Goal: Task Accomplishment & Management: Use online tool/utility

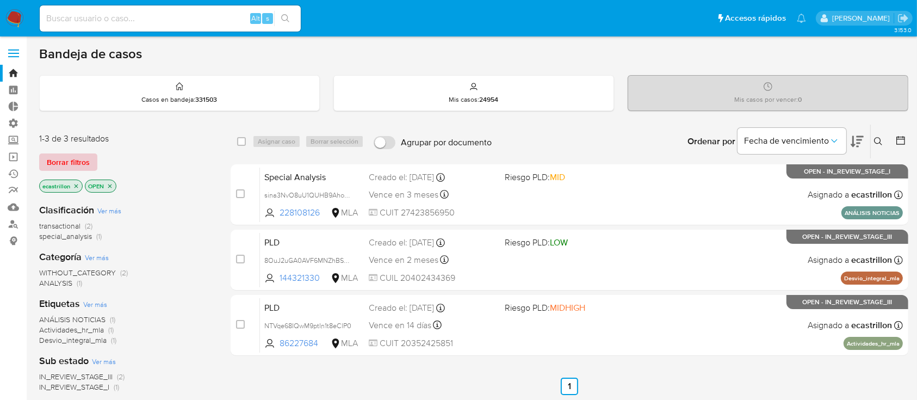
click at [74, 166] on span "Borrar filtros" at bounding box center [68, 161] width 43 height 15
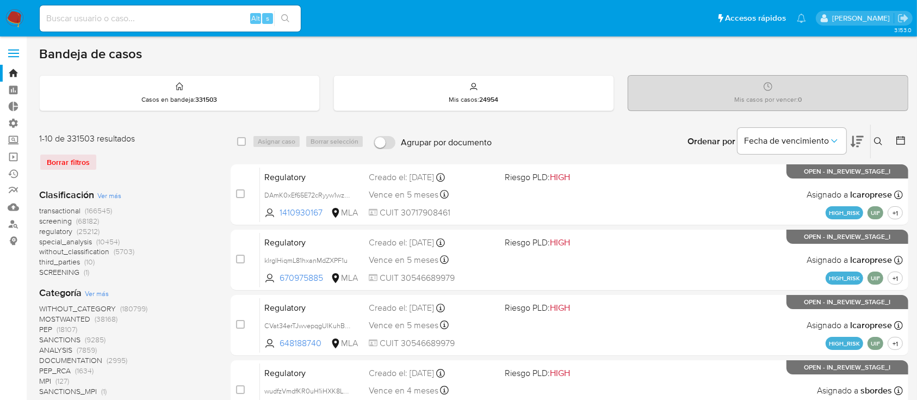
click at [813, 86] on div "Mis casos por vencer : 0" at bounding box center [767, 93] width 279 height 35
click at [283, 94] on div "Casos en bandeja : 331503" at bounding box center [179, 93] width 279 height 35
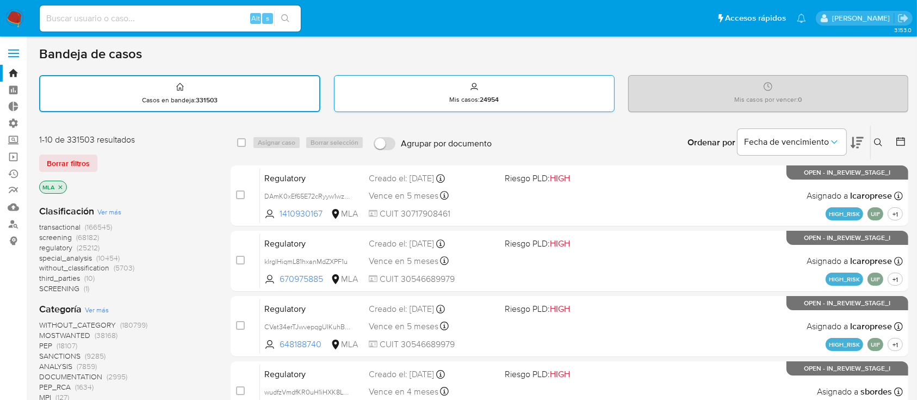
click at [381, 94] on div "Mis casos : 24954" at bounding box center [473, 93] width 279 height 35
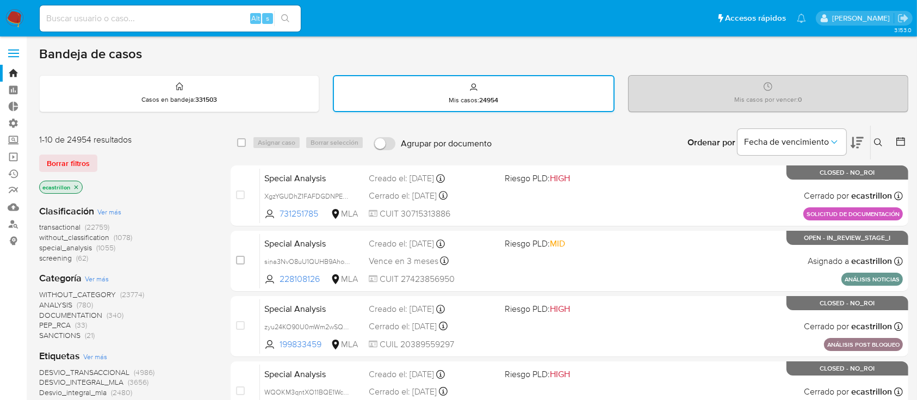
click at [465, 96] on p "Mis casos : 24954" at bounding box center [473, 100] width 49 height 9
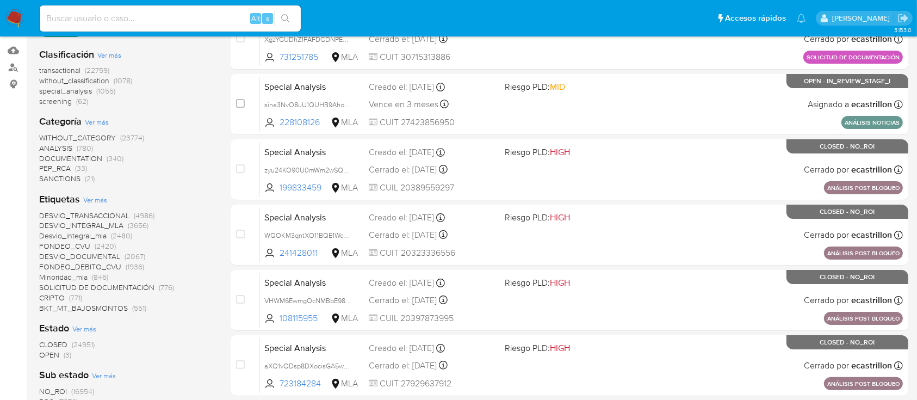
scroll to position [24, 0]
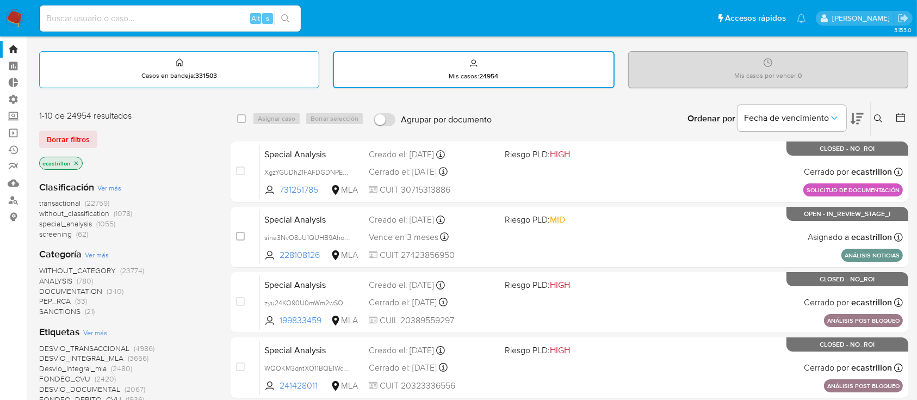
click at [100, 79] on div "Casos en bandeja : 331503" at bounding box center [179, 69] width 279 height 35
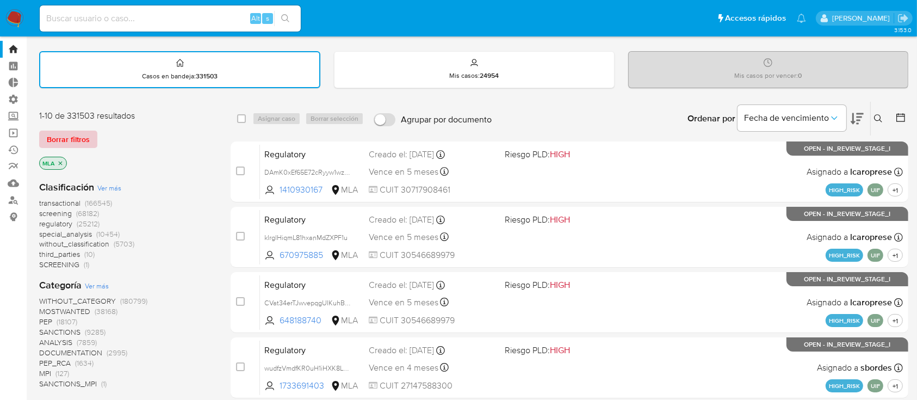
click at [71, 134] on span "Borrar filtros" at bounding box center [68, 139] width 43 height 15
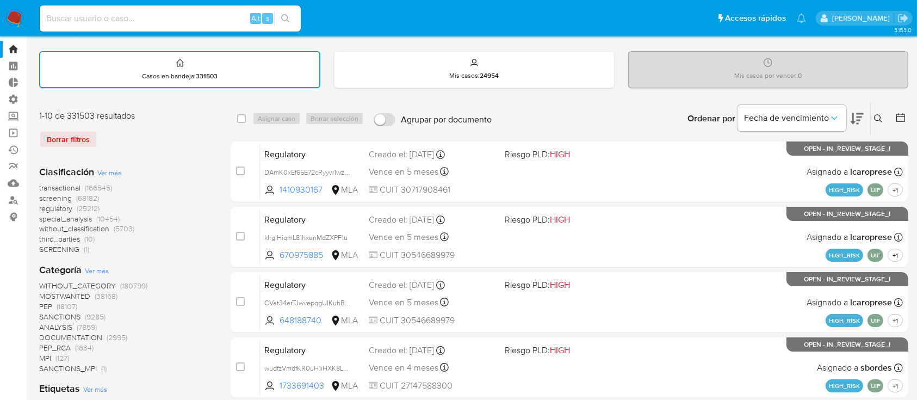
click at [65, 189] on span "transactional" at bounding box center [59, 187] width 41 height 11
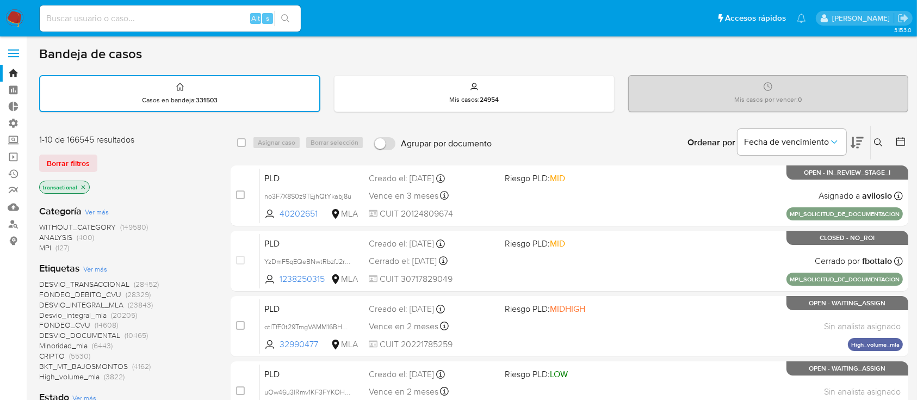
click at [84, 188] on icon "close-filter" at bounding box center [83, 187] width 7 height 7
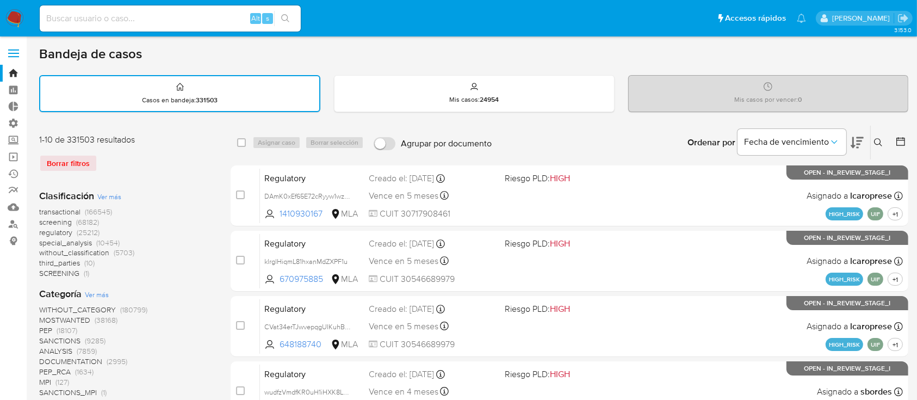
click at [74, 169] on div "Borrar filtros" at bounding box center [126, 162] width 174 height 17
click at [80, 156] on div "Borrar filtros" at bounding box center [126, 162] width 174 height 17
click at [16, 72] on link "Bandeja" at bounding box center [64, 73] width 129 height 17
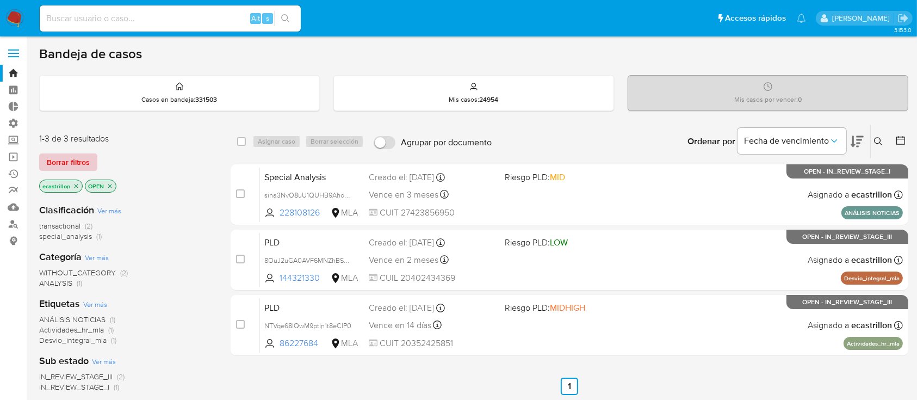
click at [93, 158] on button "Borrar filtros" at bounding box center [68, 161] width 58 height 17
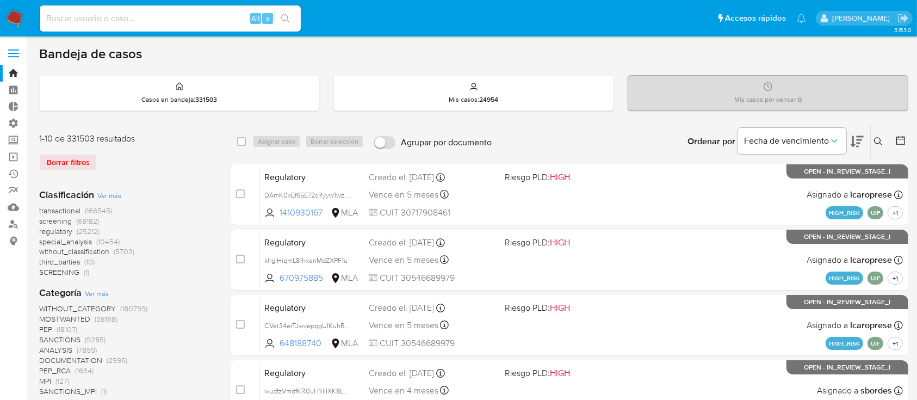
click at [189, 3] on div "Alt s" at bounding box center [170, 18] width 261 height 30
click at [183, 9] on div "Alt s" at bounding box center [170, 18] width 261 height 26
click at [194, 14] on input at bounding box center [170, 18] width 261 height 14
paste input "65000655"
type input "65000655"
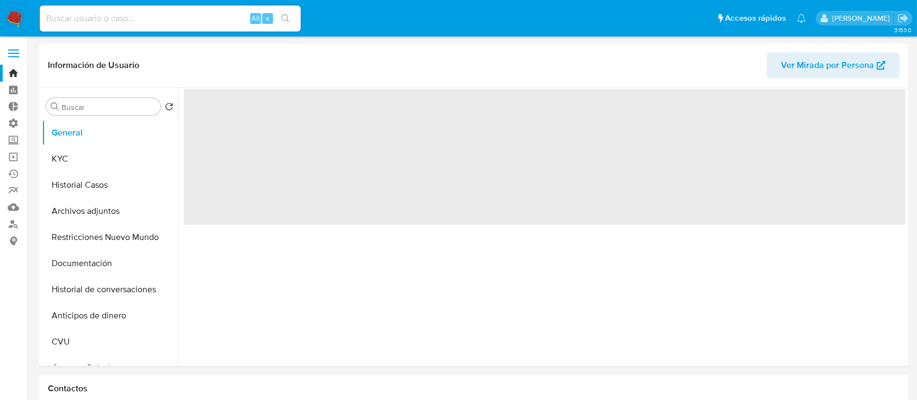
click at [73, 181] on button "Historial Casos" at bounding box center [110, 185] width 136 height 26
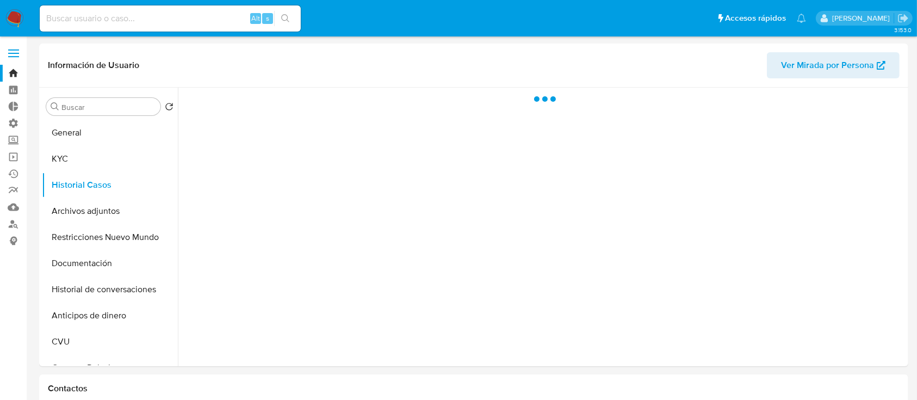
select select "10"
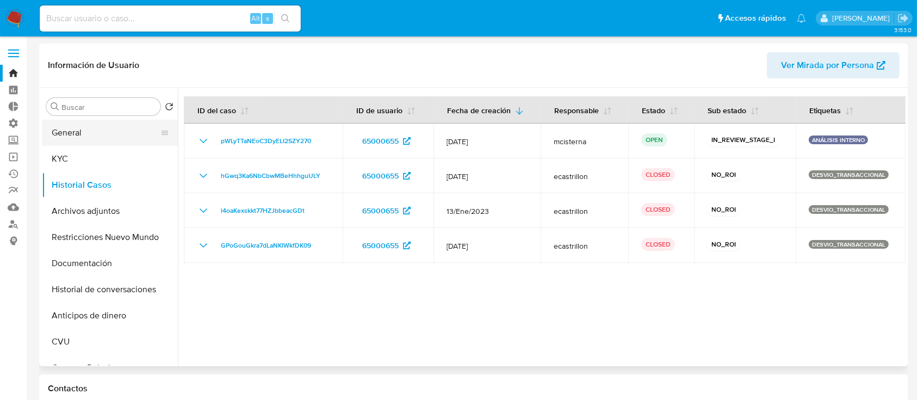
click at [86, 127] on button "General" at bounding box center [105, 133] width 127 height 26
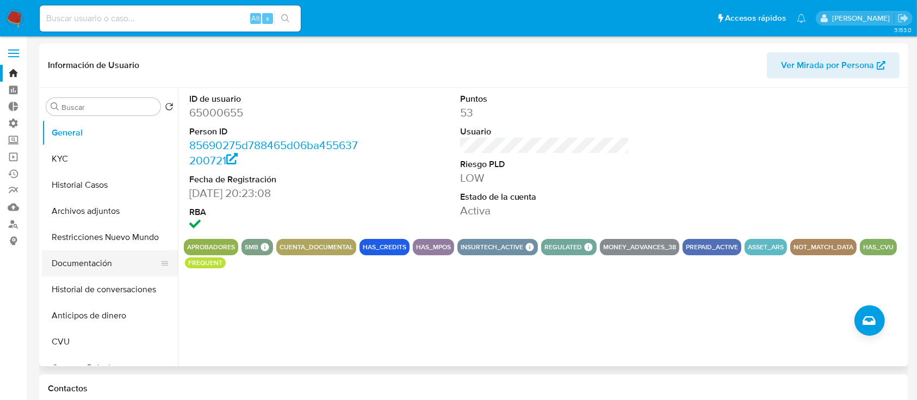
click at [95, 261] on button "Documentación" at bounding box center [105, 263] width 127 height 26
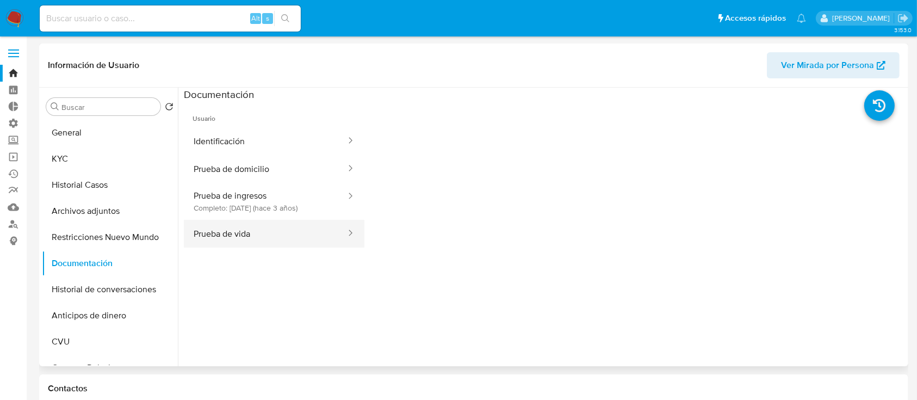
click at [299, 227] on button "Prueba de vida" at bounding box center [265, 234] width 163 height 28
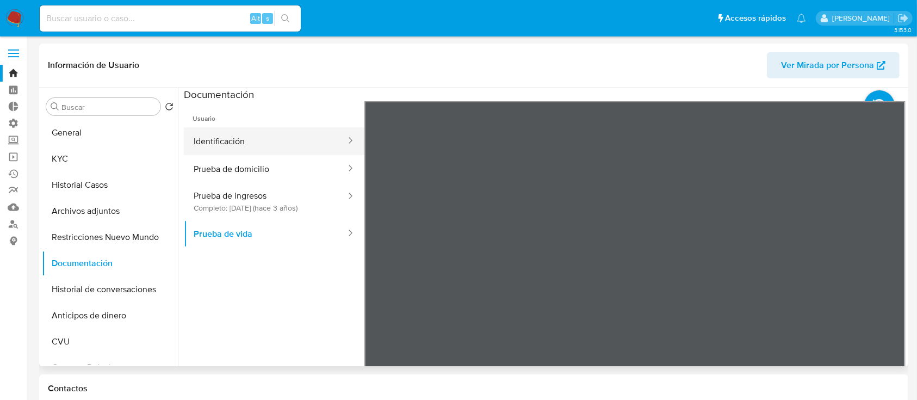
click at [240, 138] on button "Identificación" at bounding box center [265, 141] width 163 height 28
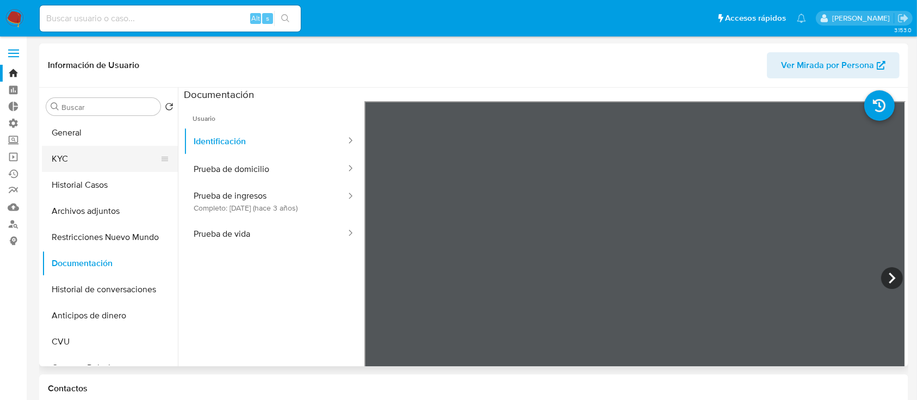
click at [109, 148] on button "KYC" at bounding box center [105, 159] width 127 height 26
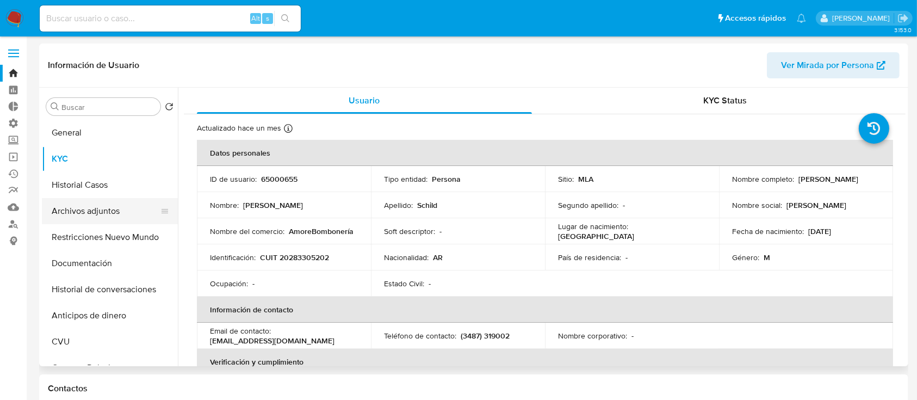
click at [61, 210] on button "Archivos adjuntos" at bounding box center [105, 211] width 127 height 26
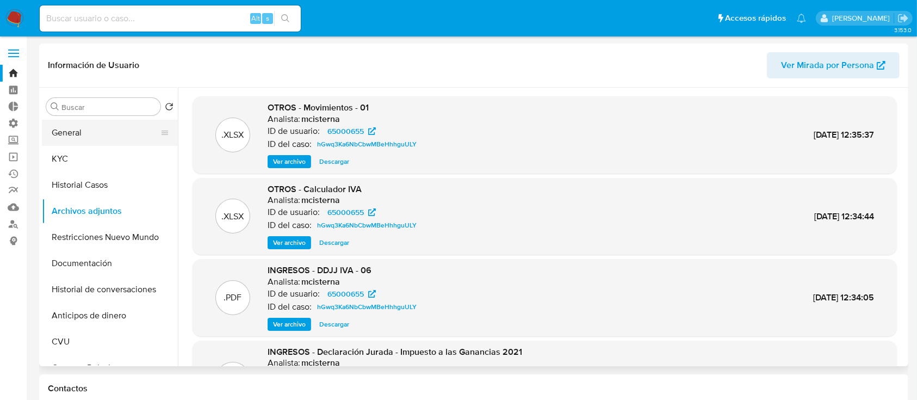
click at [75, 121] on button "General" at bounding box center [105, 133] width 127 height 26
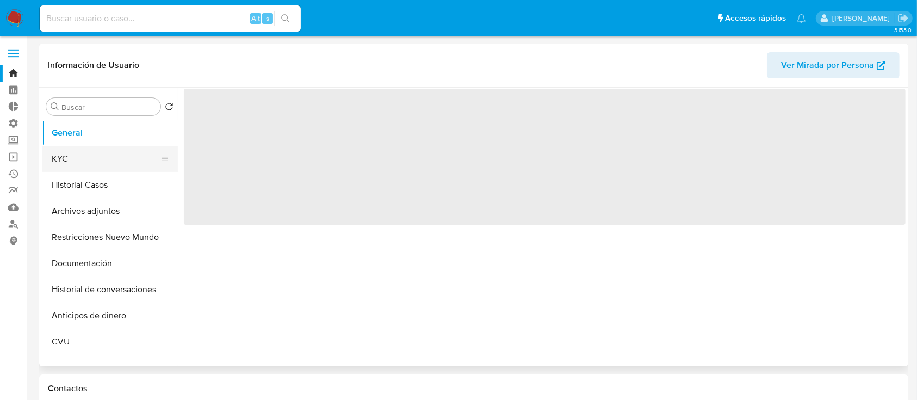
click at [75, 159] on button "KYC" at bounding box center [105, 159] width 127 height 26
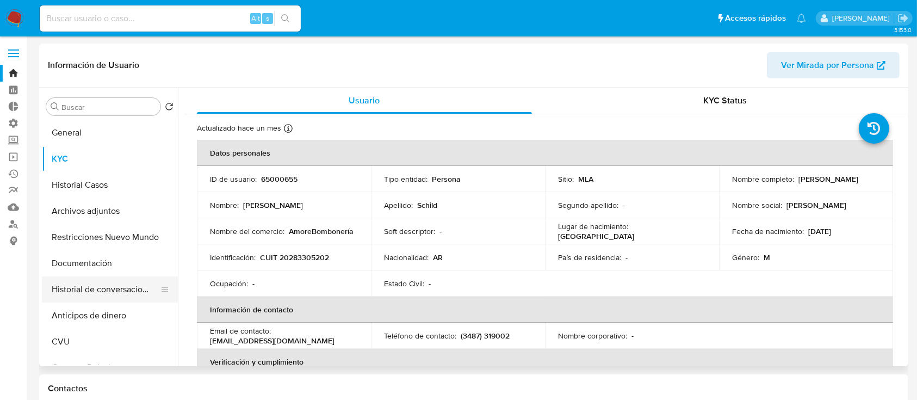
click at [155, 289] on button "Historial de conversaciones" at bounding box center [105, 289] width 127 height 26
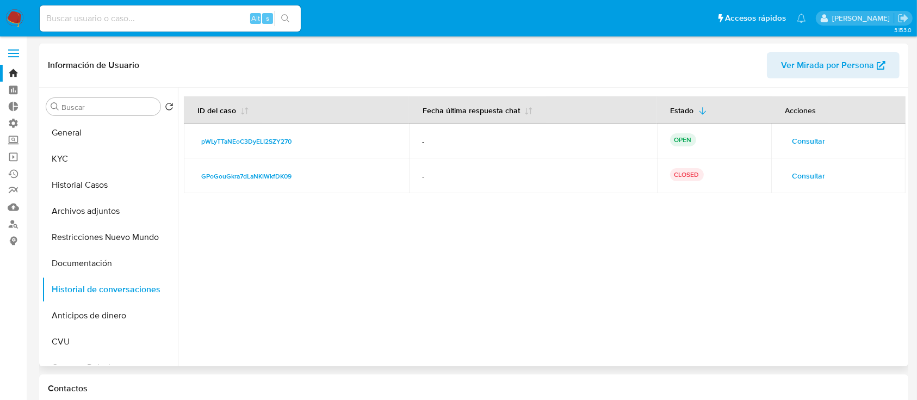
click at [807, 146] on span "Consultar" at bounding box center [808, 140] width 33 height 15
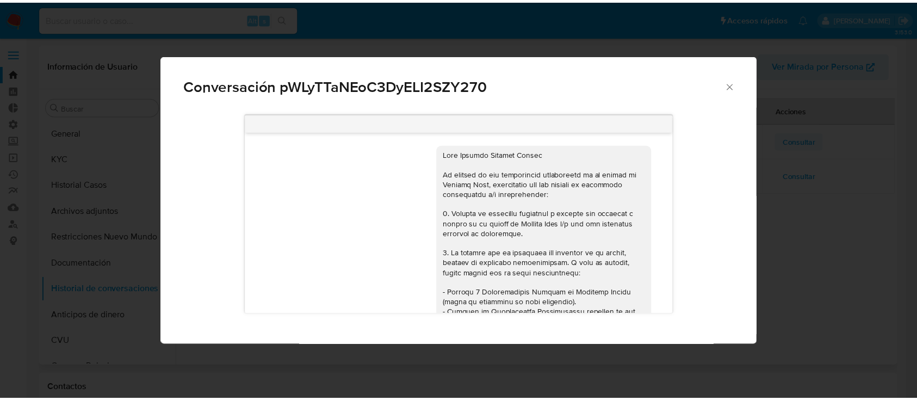
scroll to position [594, 0]
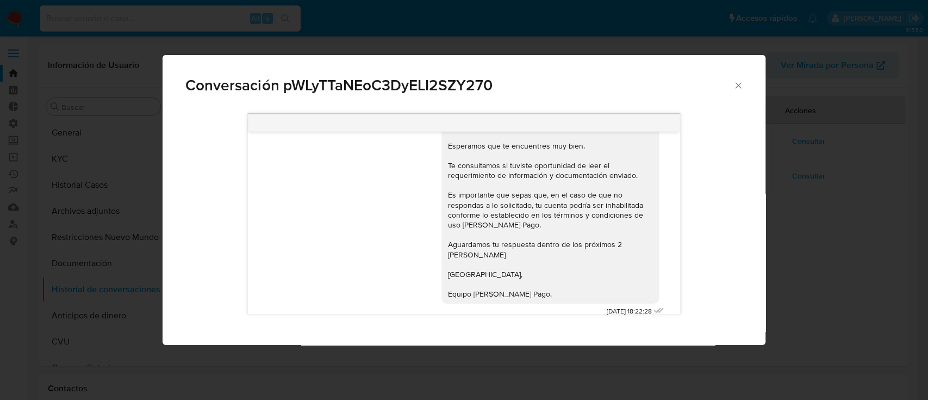
click at [736, 85] on icon "Cerrar" at bounding box center [738, 85] width 11 height 11
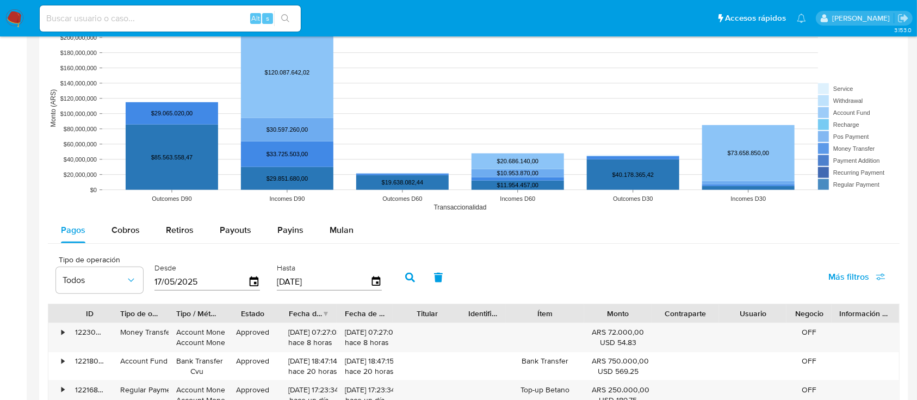
scroll to position [797, 0]
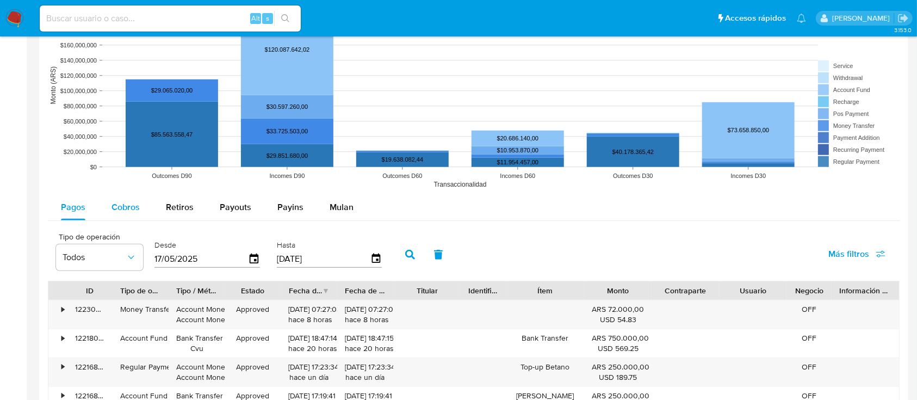
click at [112, 198] on div "Cobros" at bounding box center [125, 207] width 28 height 26
select select "10"
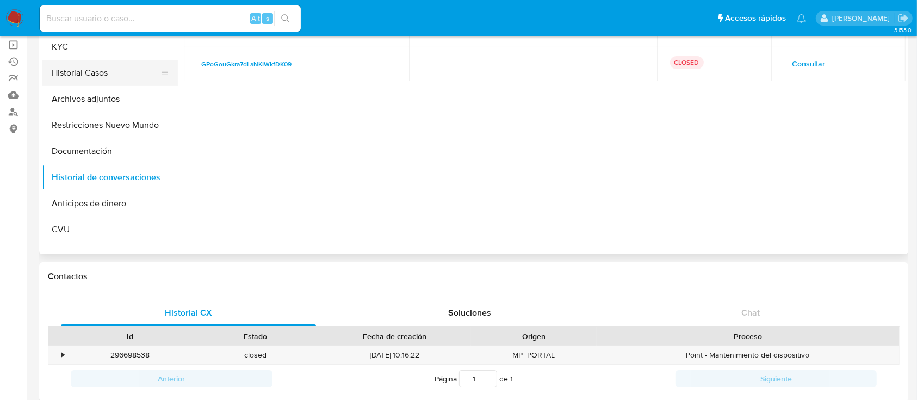
scroll to position [0, 0]
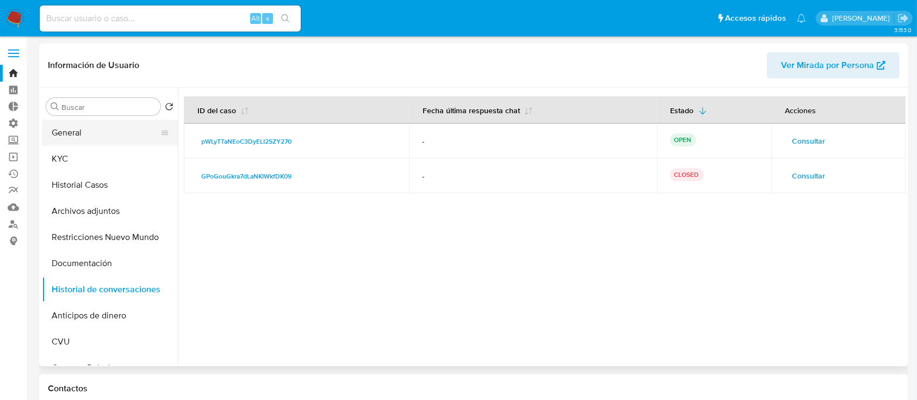
drag, startPoint x: 45, startPoint y: 133, endPoint x: 46, endPoint y: 138, distance: 5.5
click at [45, 134] on button "General" at bounding box center [105, 133] width 127 height 26
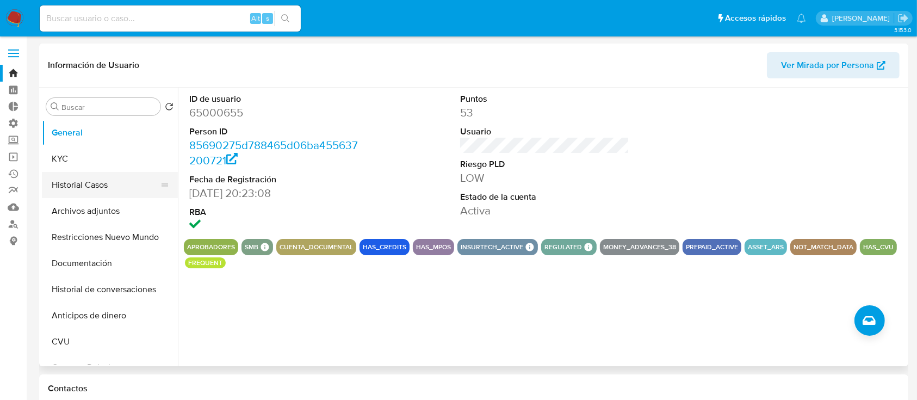
click at [70, 181] on button "Historial Casos" at bounding box center [105, 185] width 127 height 26
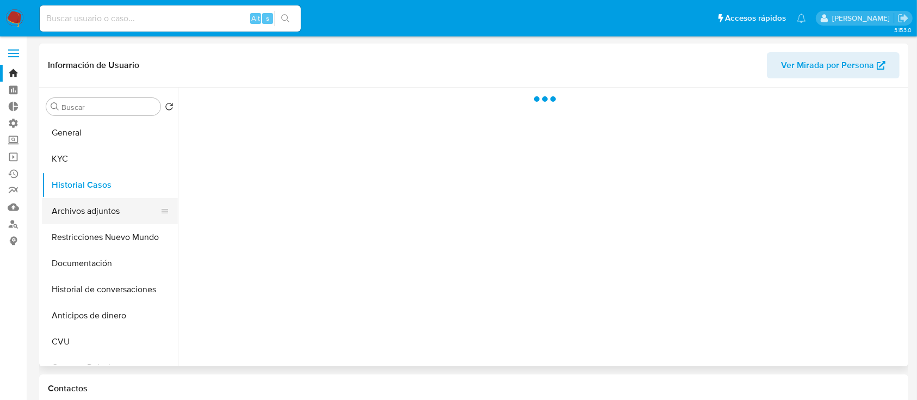
click at [76, 213] on button "Archivos adjuntos" at bounding box center [105, 211] width 127 height 26
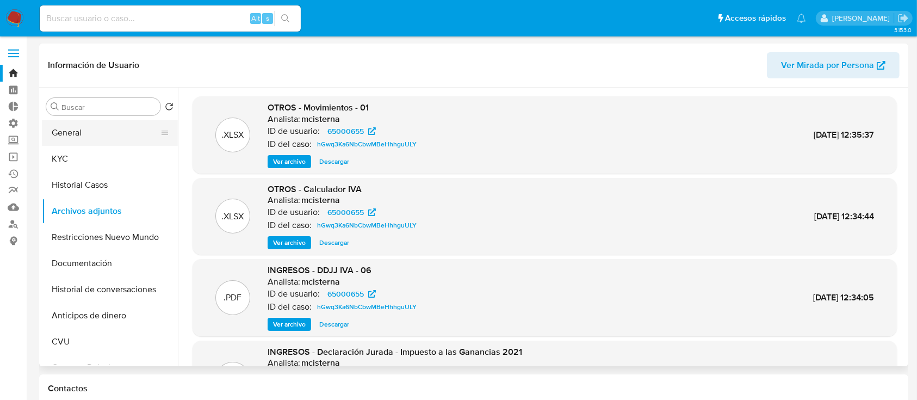
click at [65, 128] on button "General" at bounding box center [105, 133] width 127 height 26
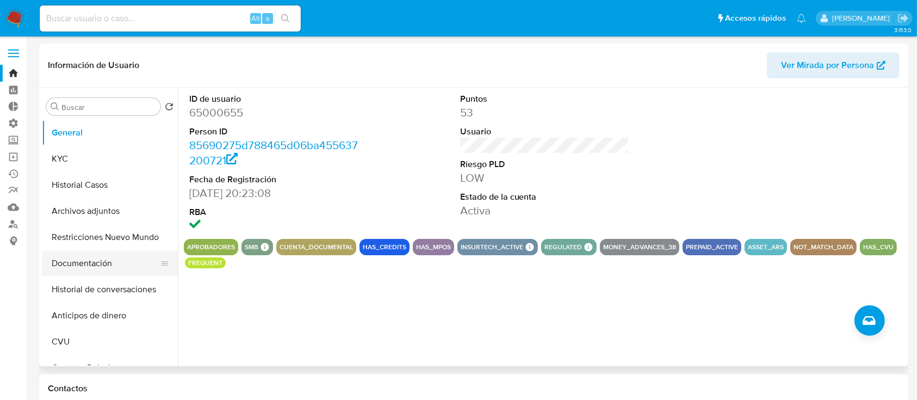
click at [57, 263] on button "Documentación" at bounding box center [105, 263] width 127 height 26
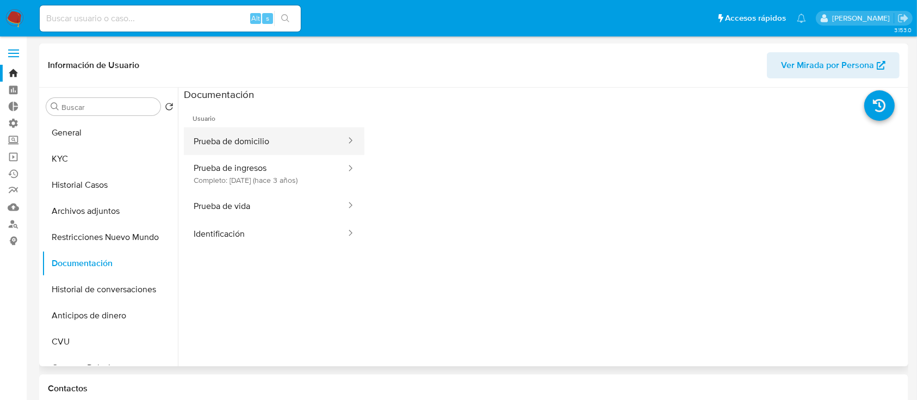
click at [209, 127] on button "Prueba de domicilio" at bounding box center [265, 141] width 163 height 28
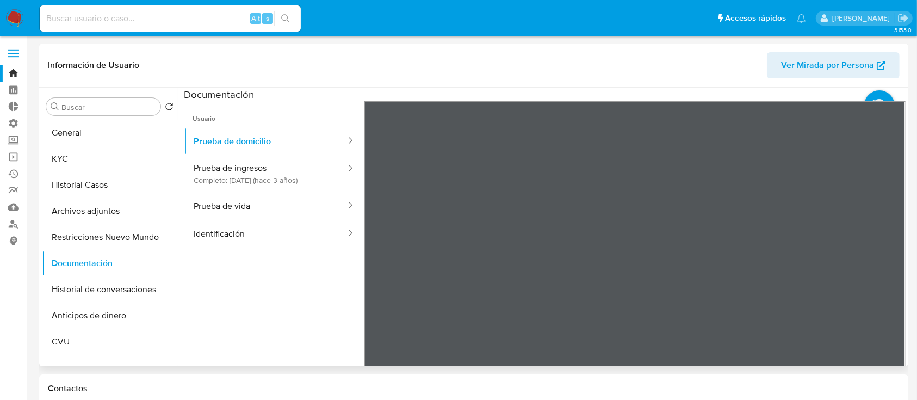
scroll to position [37, 0]
click at [197, 173] on button "Prueba de ingresos Completo: 20/10/2022 (hace 3 años)" at bounding box center [265, 173] width 163 height 37
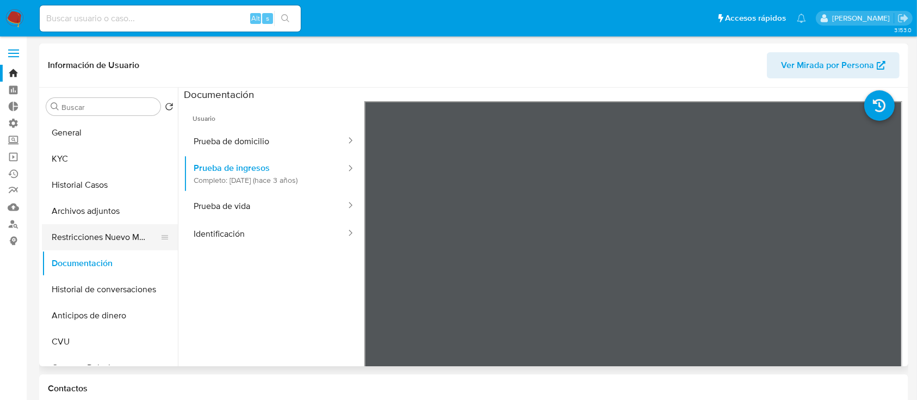
click at [105, 234] on button "Restricciones Nuevo Mundo" at bounding box center [105, 237] width 127 height 26
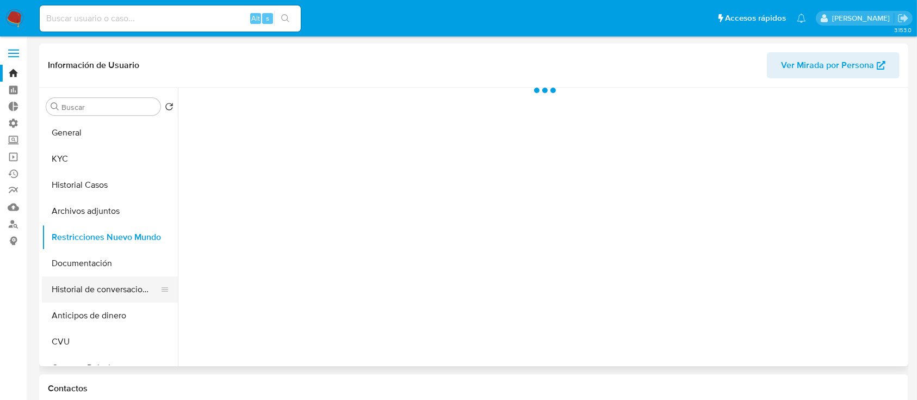
click at [119, 276] on ul "General KYC Historial Casos Archivos adjuntos Restricciones Nuevo Mundo Documen…" at bounding box center [110, 242] width 136 height 245
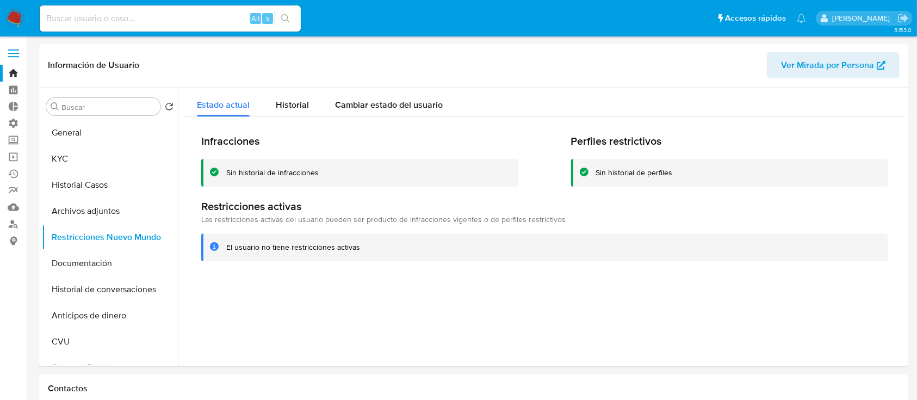
click at [152, 17] on input at bounding box center [170, 18] width 261 height 14
paste input "chHpteVuluuKpZcZymsLJtA8"
type input "chHpteVuluuKpZcZymsLJtA8"
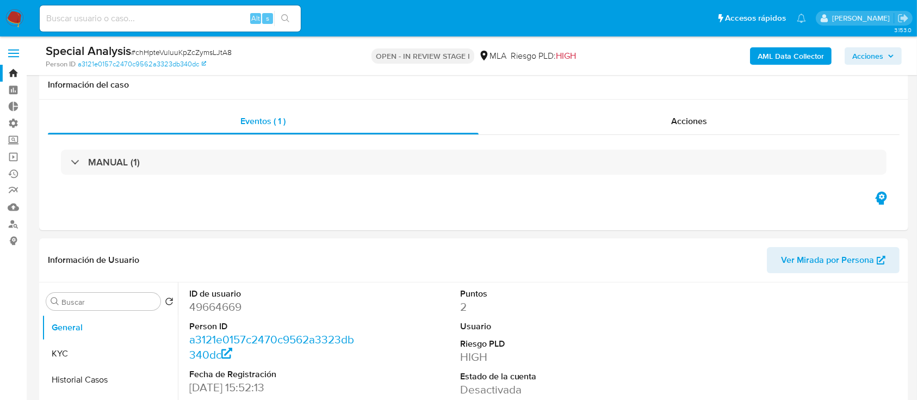
scroll to position [72, 0]
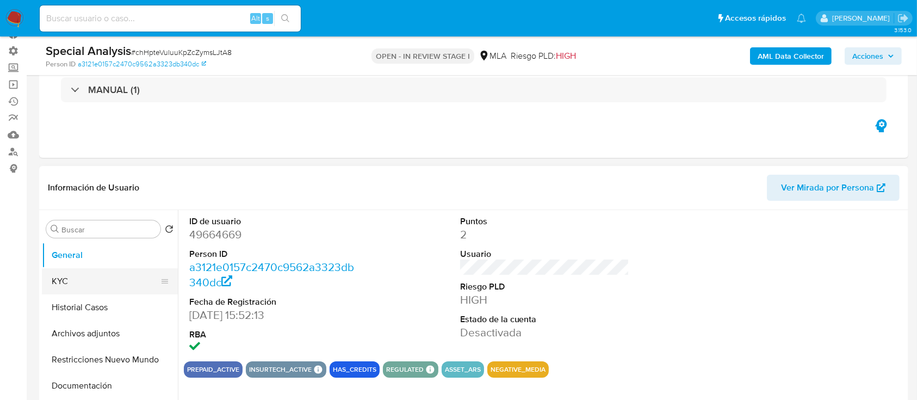
select select "10"
click at [52, 293] on button "KYC" at bounding box center [105, 281] width 127 height 26
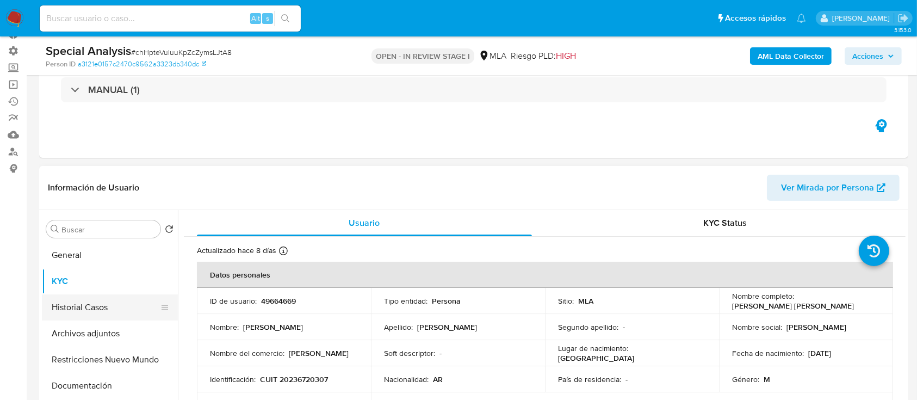
click at [64, 306] on button "Historial Casos" at bounding box center [105, 307] width 127 height 26
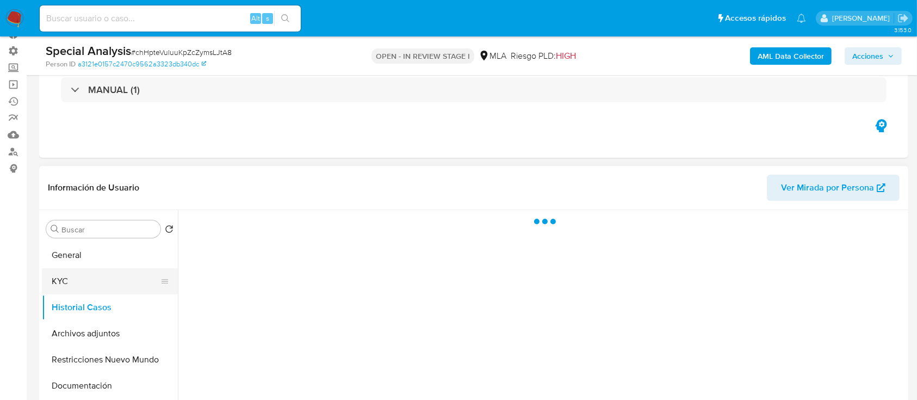
click at [80, 279] on button "KYC" at bounding box center [105, 281] width 127 height 26
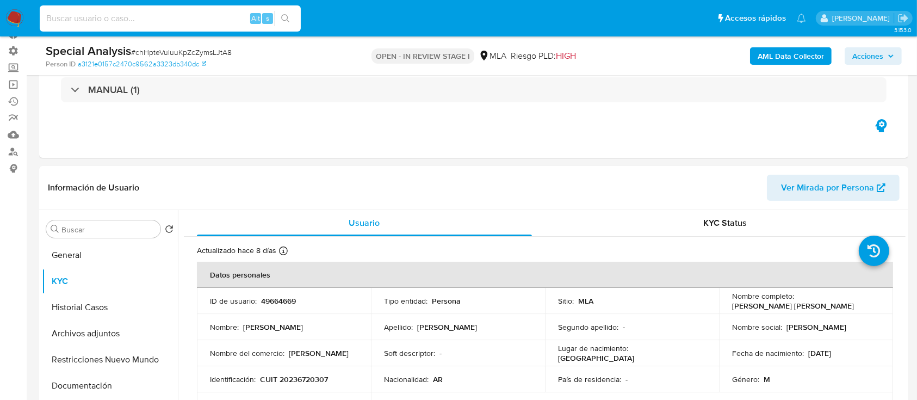
click at [139, 16] on input at bounding box center [170, 18] width 261 height 14
paste input "yQXquBpjkUfzIZKUNWUAuACl"
type input "yQXquBpjkUfzIZKUNWUAuACl"
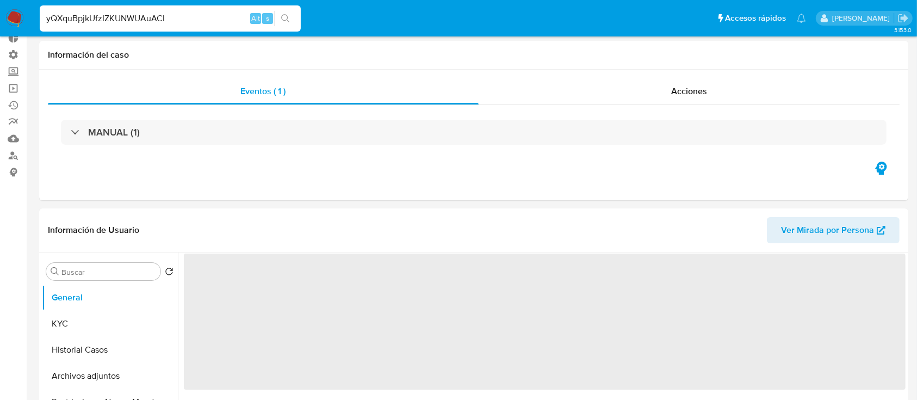
scroll to position [145, 0]
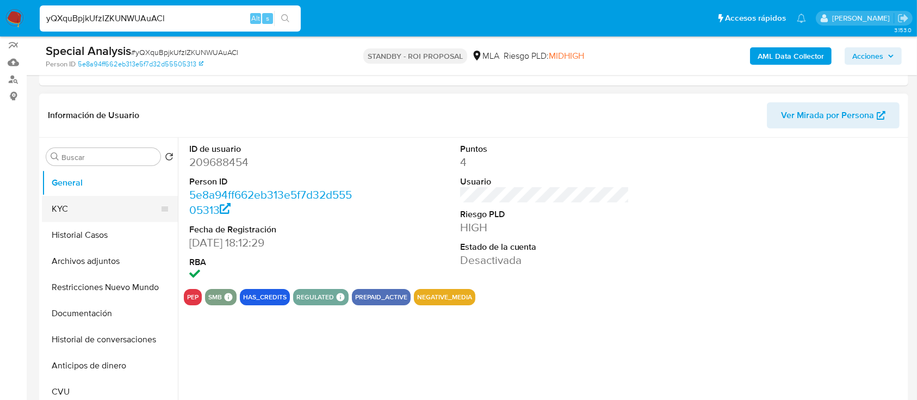
select select "10"
click at [63, 215] on button "KYC" at bounding box center [105, 209] width 127 height 26
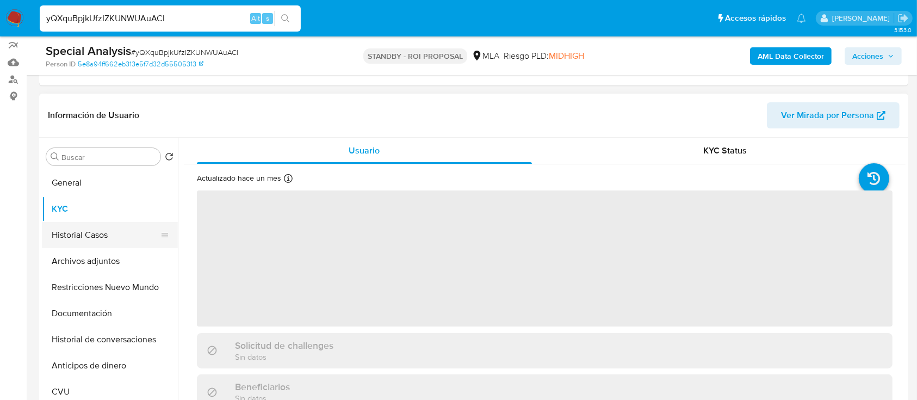
click at [66, 224] on button "Historial Casos" at bounding box center [105, 235] width 127 height 26
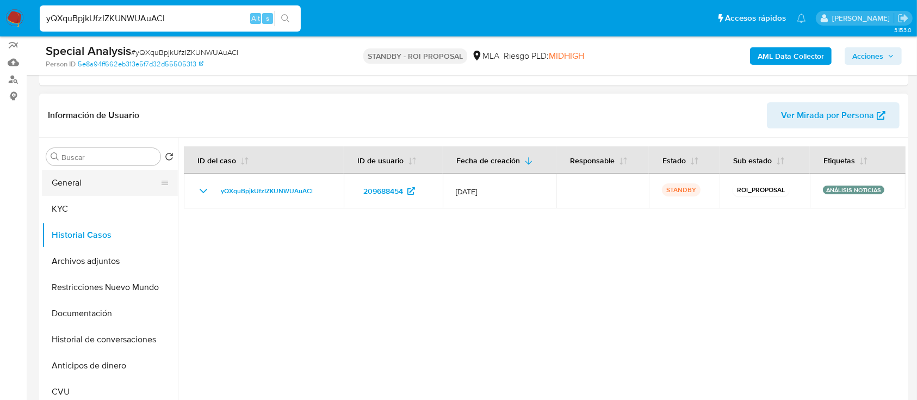
click at [87, 176] on button "General" at bounding box center [105, 183] width 127 height 26
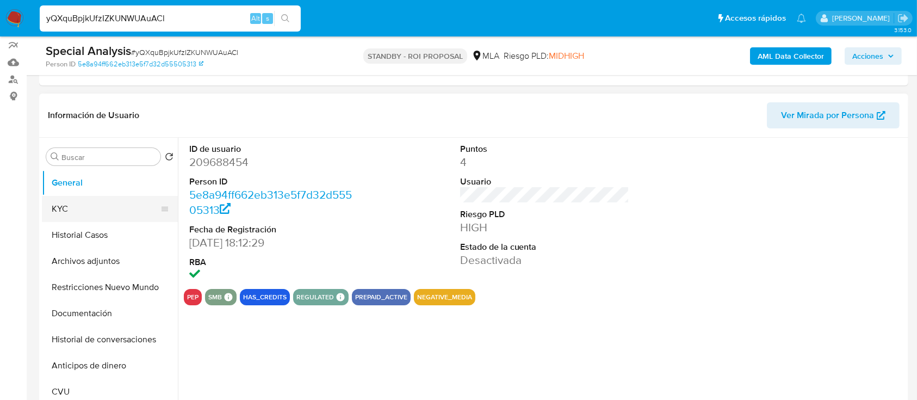
click at [90, 208] on button "KYC" at bounding box center [105, 209] width 127 height 26
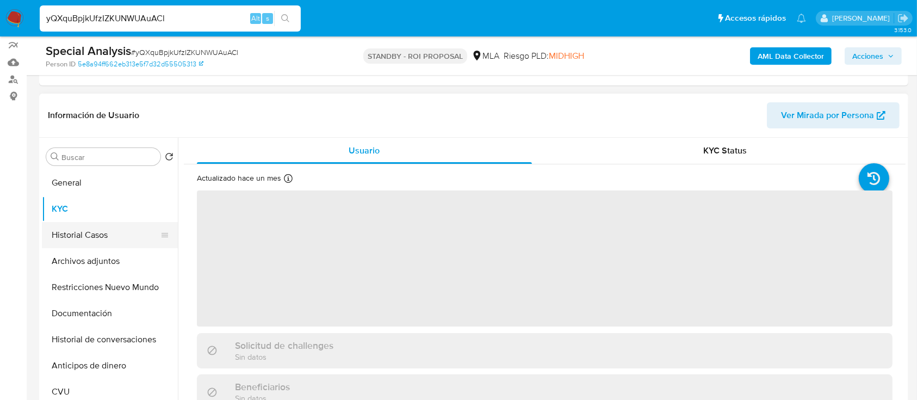
click at [90, 226] on button "Historial Casos" at bounding box center [105, 235] width 127 height 26
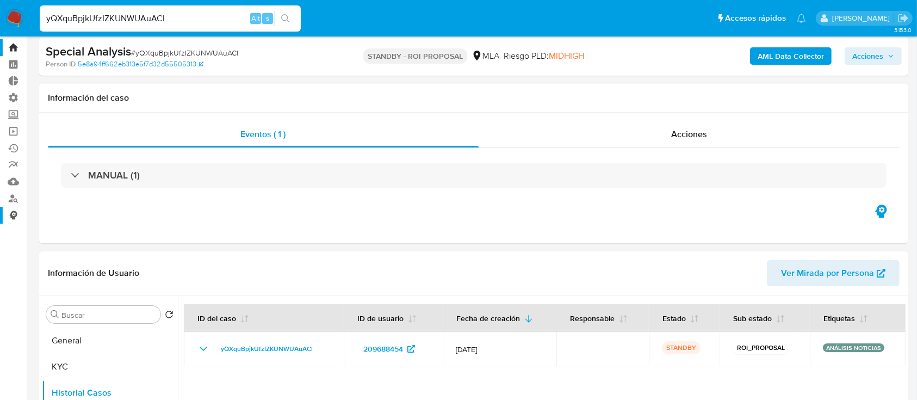
scroll to position [0, 0]
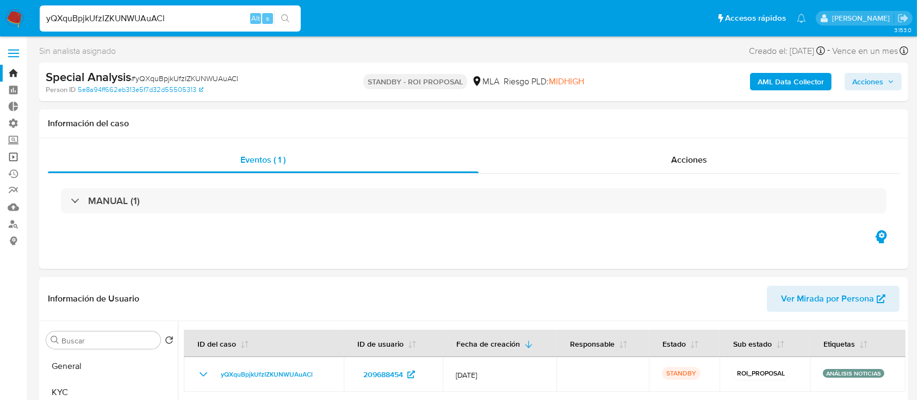
click at [14, 159] on link "Operaciones masivas" at bounding box center [64, 156] width 129 height 17
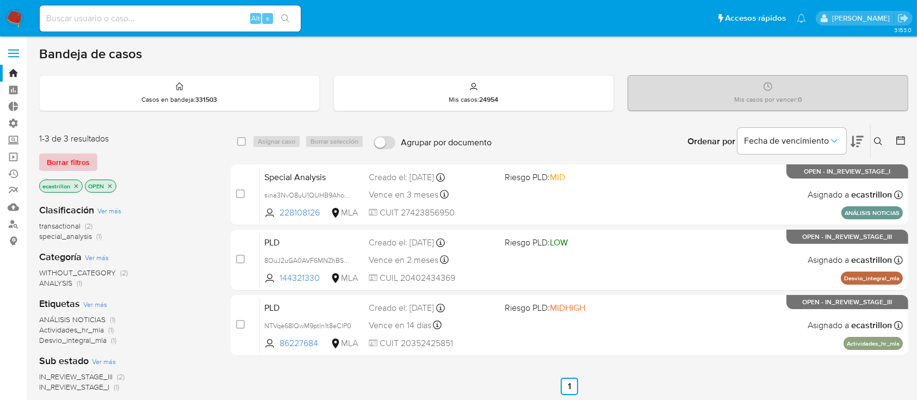
click at [64, 165] on span "Borrar filtros" at bounding box center [68, 161] width 43 height 15
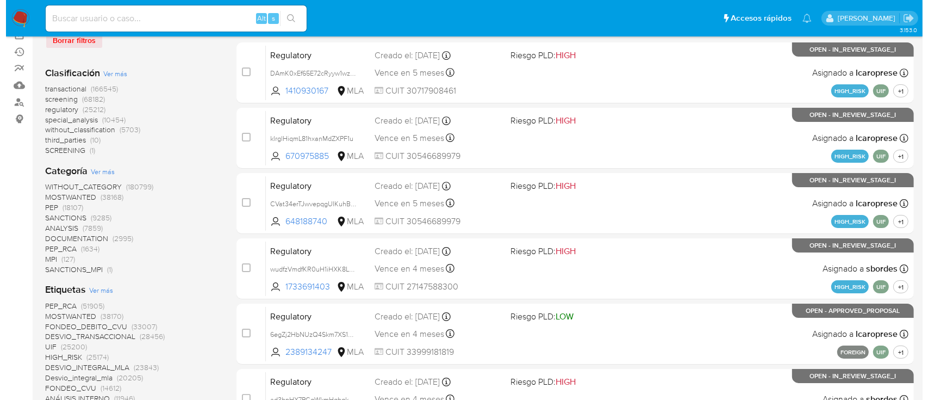
scroll to position [145, 0]
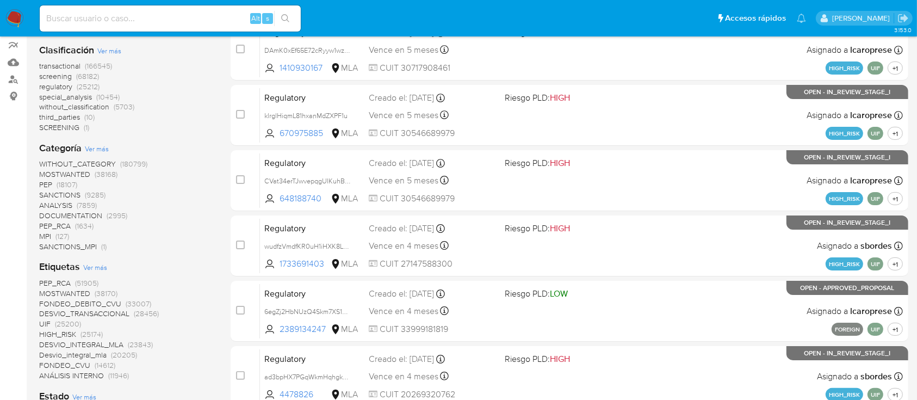
click at [97, 145] on span "Ver más" at bounding box center [97, 149] width 24 height 10
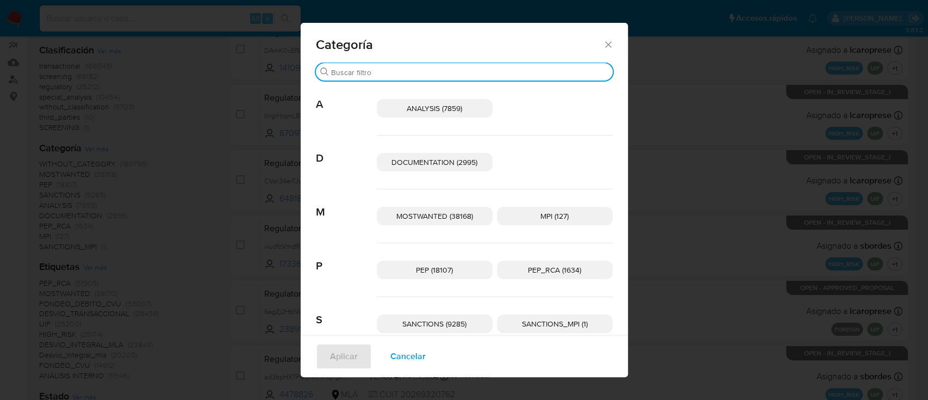
click at [393, 73] on input "Buscar" at bounding box center [469, 72] width 277 height 10
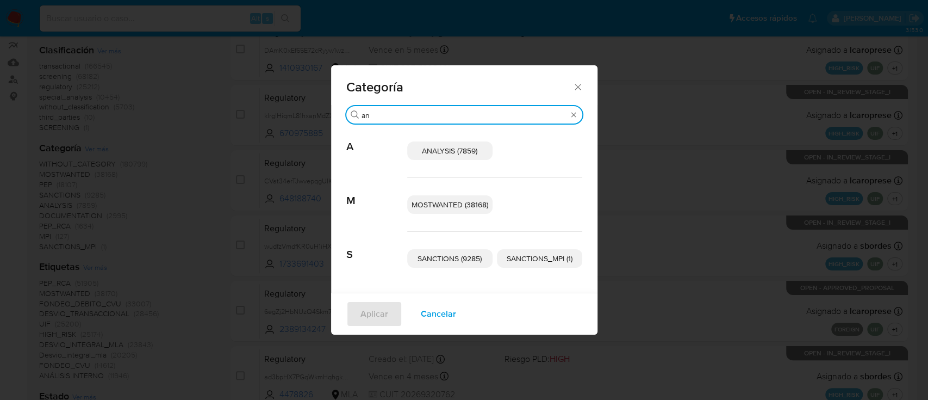
type input "a"
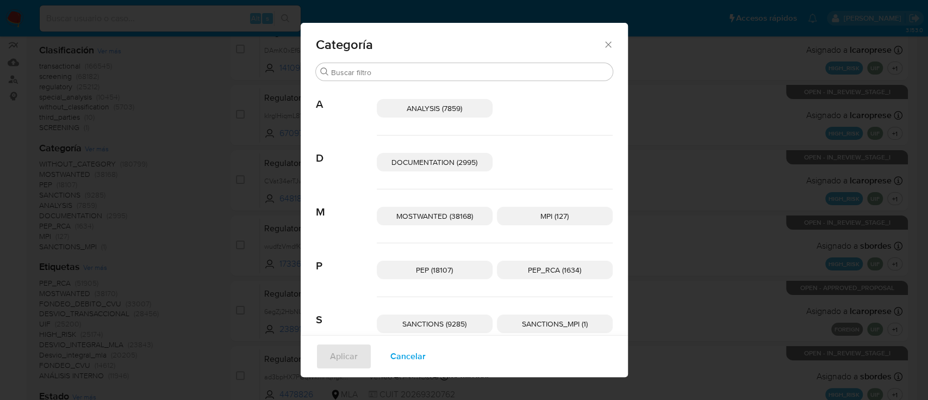
click at [408, 355] on span "Cancelar" at bounding box center [407, 356] width 35 height 24
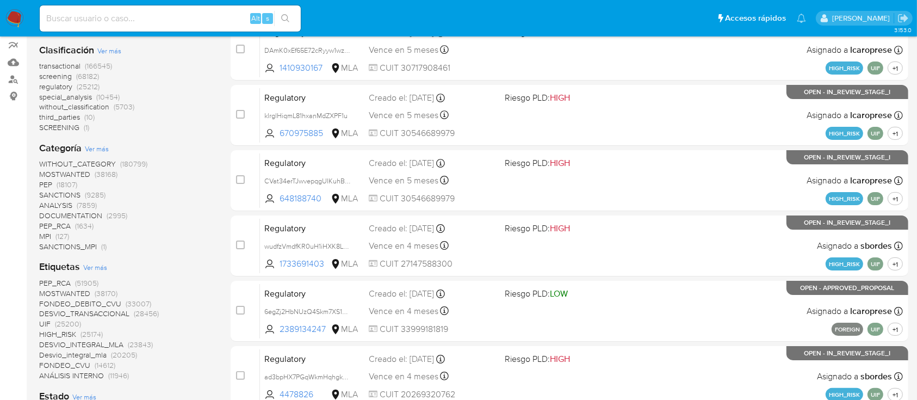
click at [83, 264] on span "Ver más" at bounding box center [95, 267] width 24 height 10
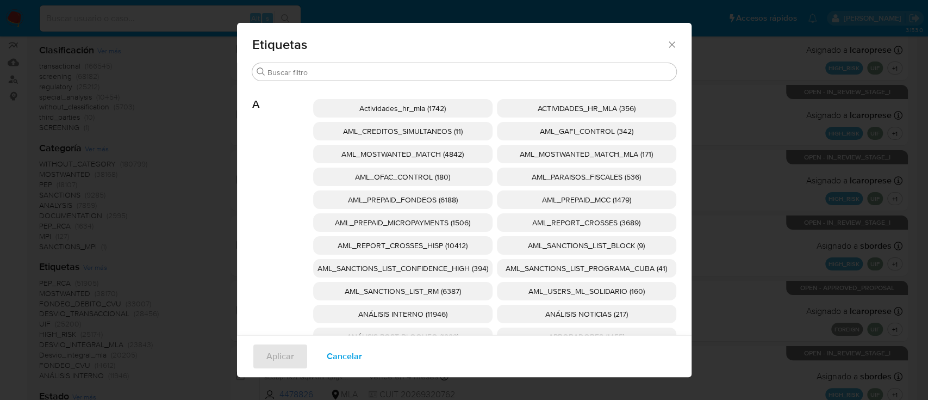
click at [548, 314] on span "ANÁLISIS NOTICIAS (217)" at bounding box center [586, 313] width 83 height 11
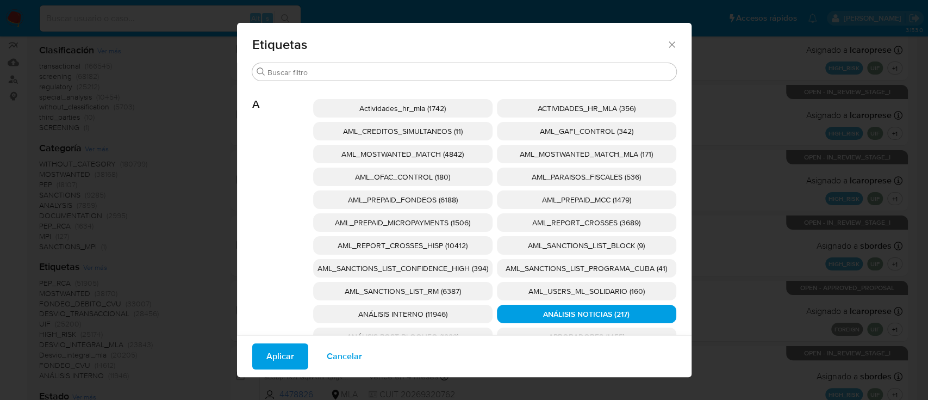
click at [266, 355] on span "Aplicar" at bounding box center [280, 356] width 28 height 24
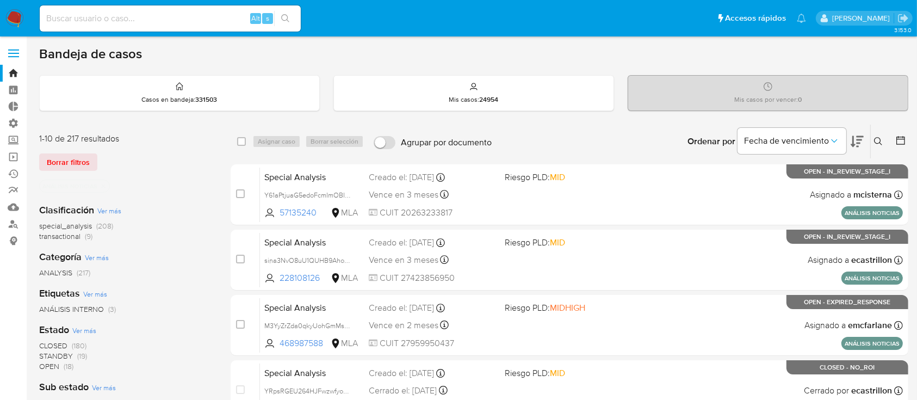
scroll to position [72, 0]
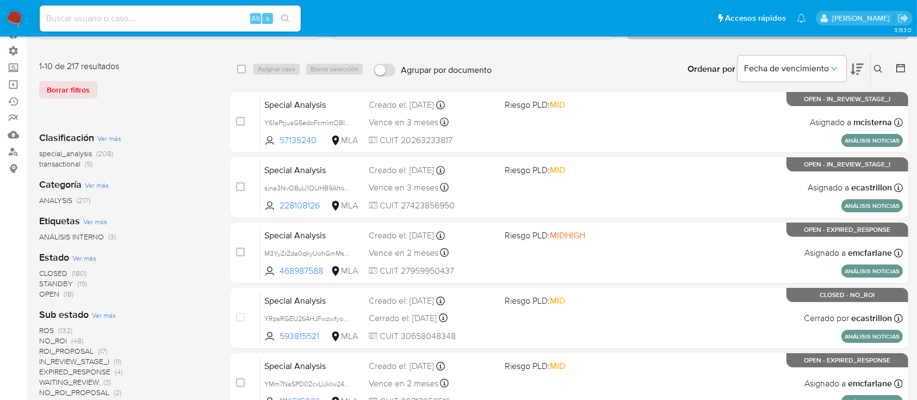
click at [902, 65] on icon at bounding box center [900, 68] width 11 height 11
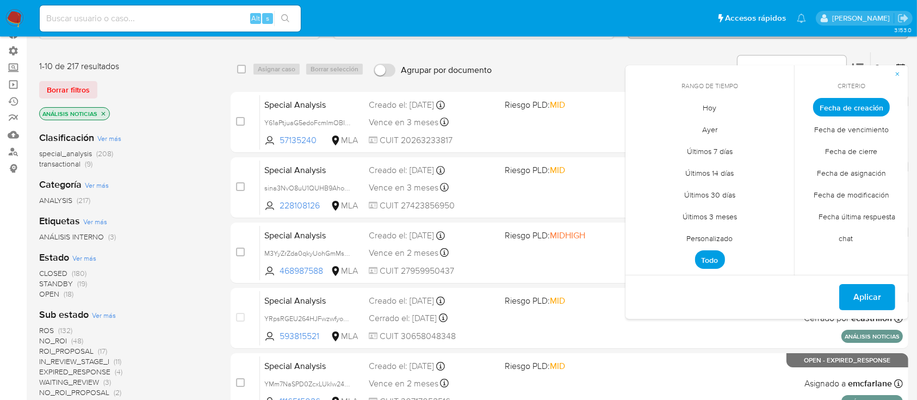
click at [713, 240] on span "Personalizado" at bounding box center [709, 238] width 69 height 22
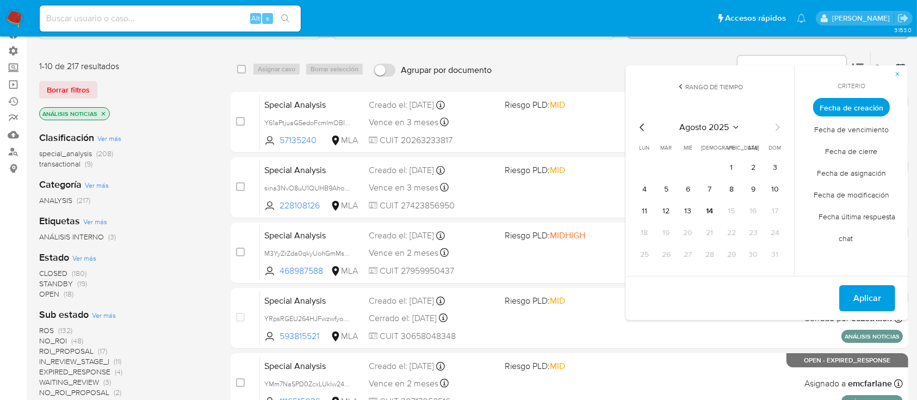
click at [641, 128] on icon "Mes anterior" at bounding box center [641, 127] width 4 height 8
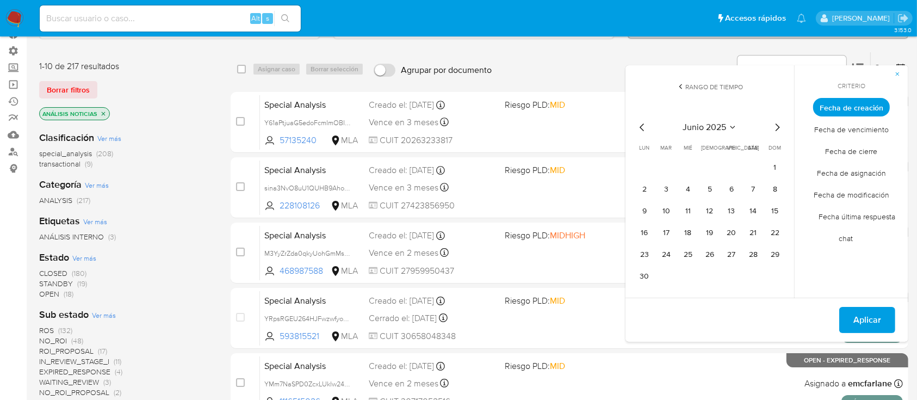
click at [641, 128] on icon "Mes anterior" at bounding box center [641, 127] width 4 height 8
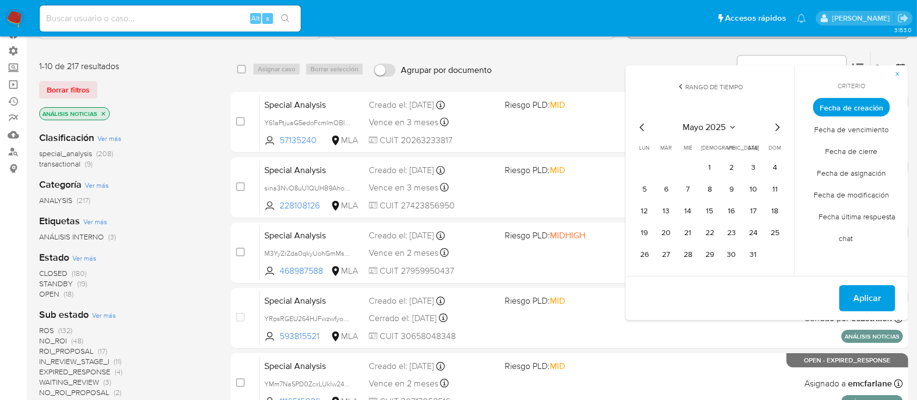
click at [641, 128] on icon "Mes anterior" at bounding box center [641, 127] width 4 height 8
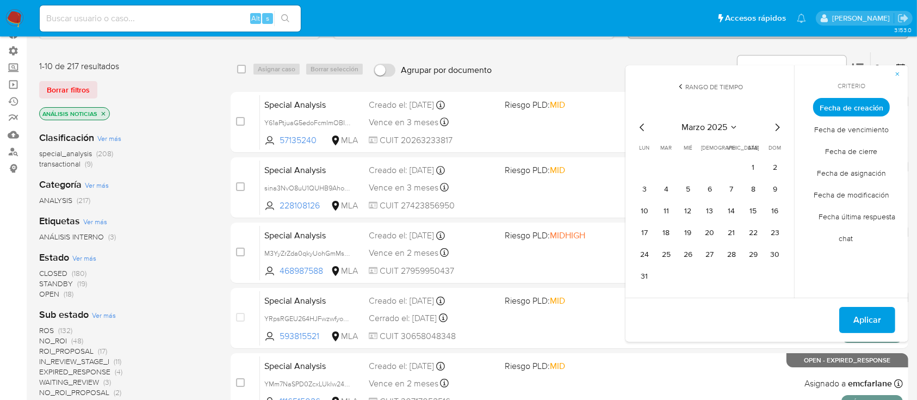
click at [641, 128] on icon "Mes anterior" at bounding box center [641, 127] width 4 height 8
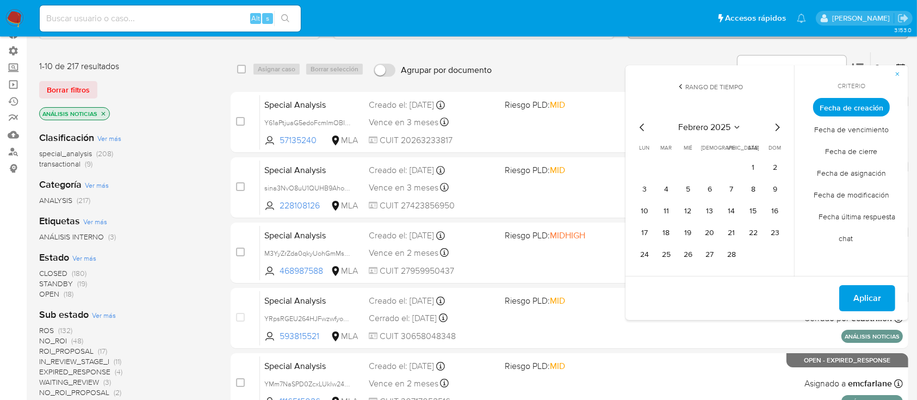
click at [641, 128] on icon "Mes anterior" at bounding box center [641, 127] width 4 height 8
click at [689, 163] on button "1" at bounding box center [687, 167] width 17 height 17
click at [776, 123] on icon "Mes siguiente" at bounding box center [776, 127] width 13 height 13
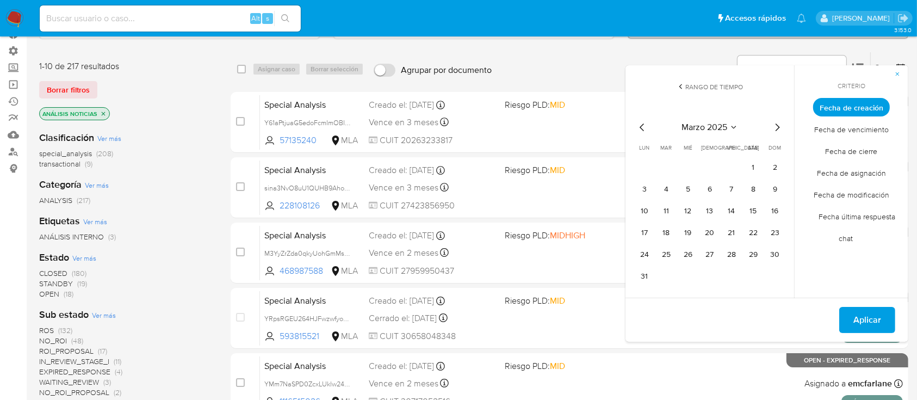
click at [776, 123] on icon "Mes siguiente" at bounding box center [776, 127] width 13 height 13
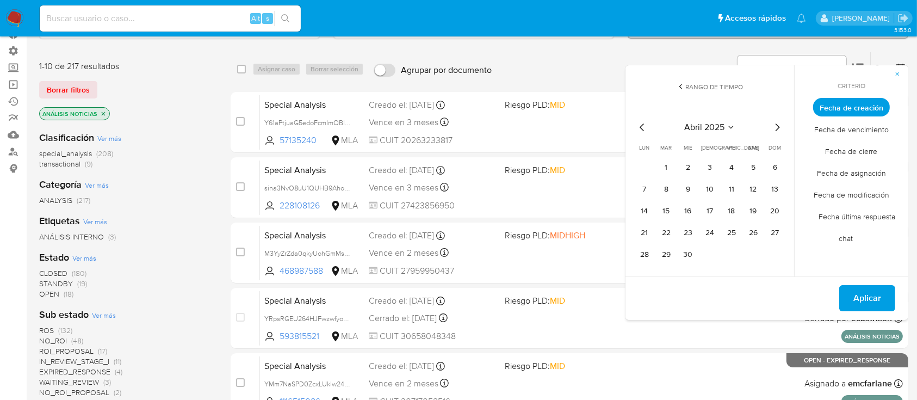
click at [776, 123] on icon "Mes siguiente" at bounding box center [776, 127] width 13 height 13
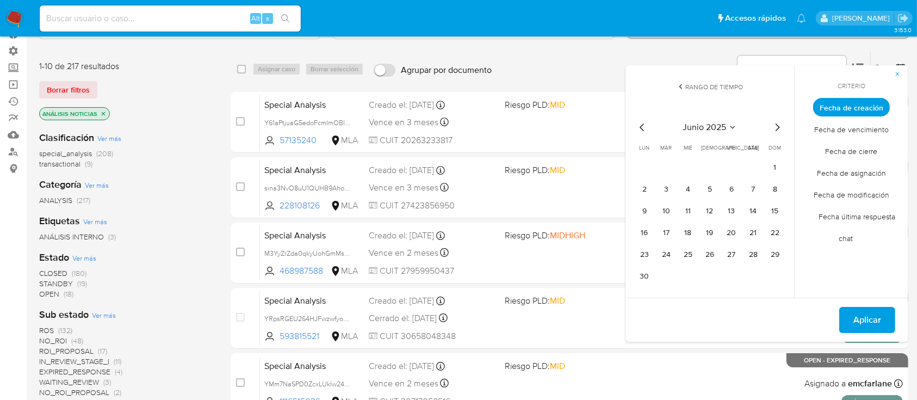
click at [776, 123] on icon "Mes siguiente" at bounding box center [776, 127] width 13 height 13
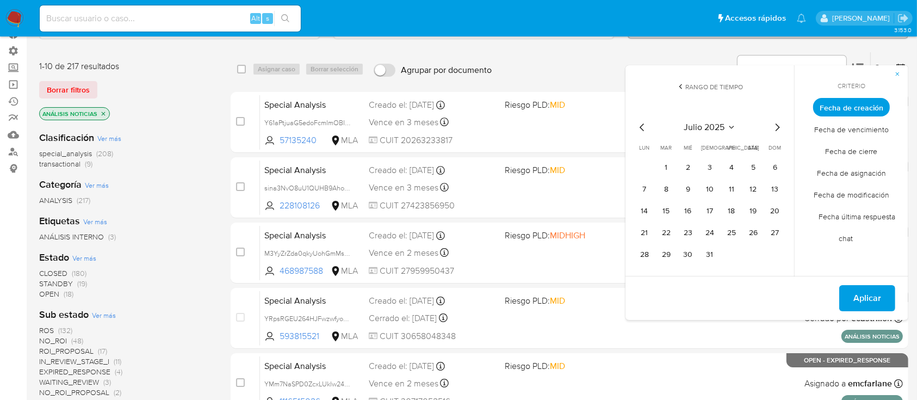
click at [775, 122] on icon "Mes siguiente" at bounding box center [776, 127] width 13 height 13
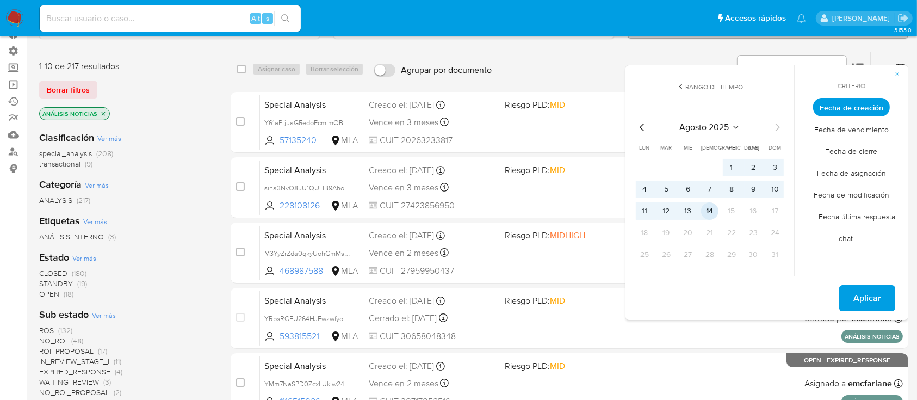
click at [709, 207] on button "14" at bounding box center [709, 210] width 17 height 17
click at [874, 297] on span "Aplicar" at bounding box center [867, 298] width 28 height 24
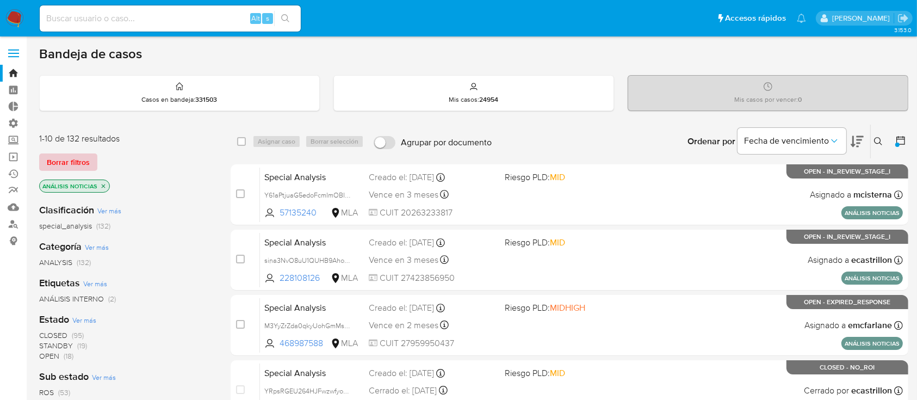
click at [68, 158] on span "Borrar filtros" at bounding box center [68, 161] width 43 height 15
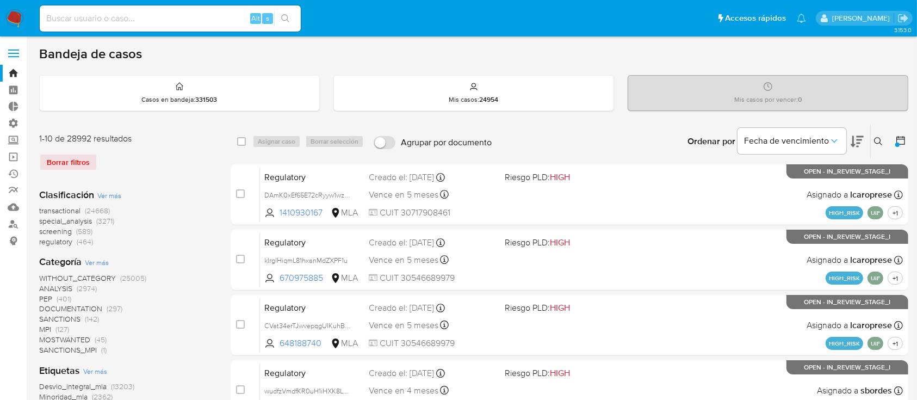
click at [107, 17] on input at bounding box center [170, 18] width 261 height 14
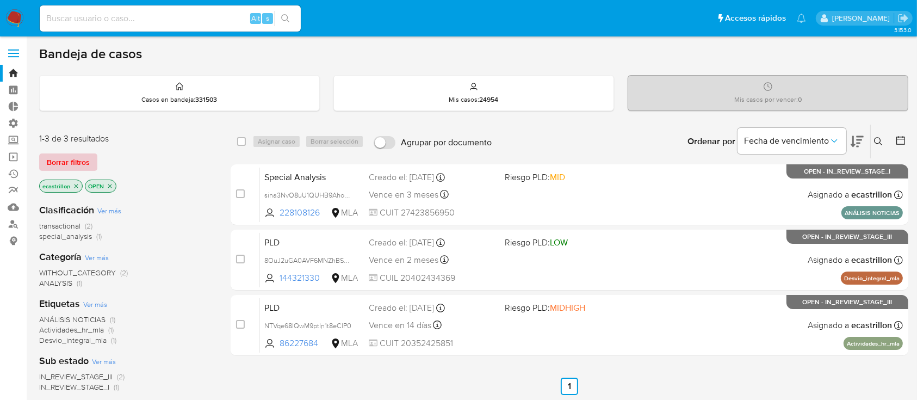
click at [77, 163] on span "Borrar filtros" at bounding box center [68, 161] width 43 height 15
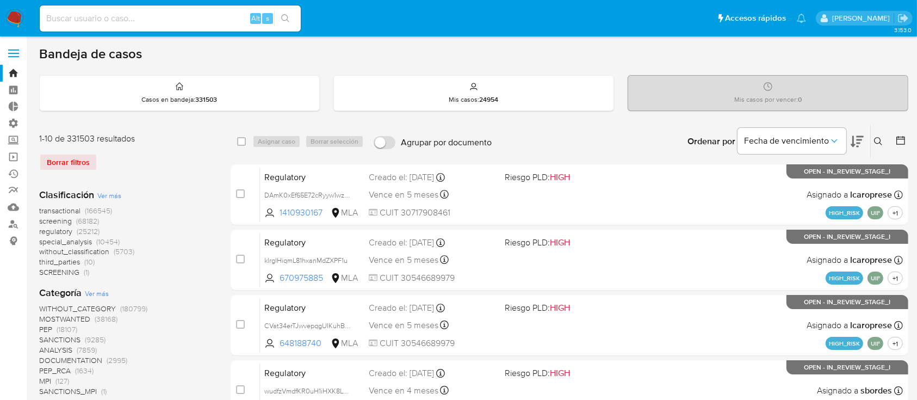
click at [884, 137] on button at bounding box center [880, 141] width 18 height 13
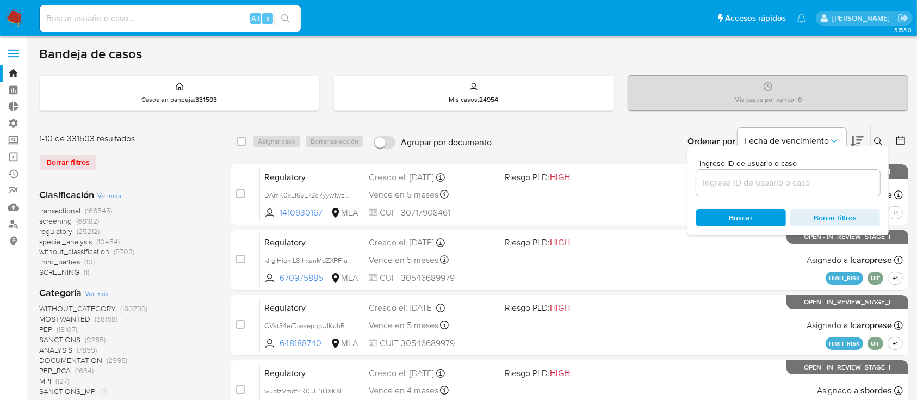
click at [832, 190] on div at bounding box center [788, 183] width 184 height 26
click at [838, 177] on input at bounding box center [788, 183] width 184 height 14
paste input "yQXquBpjkUfzIZKUNWUAuACl"
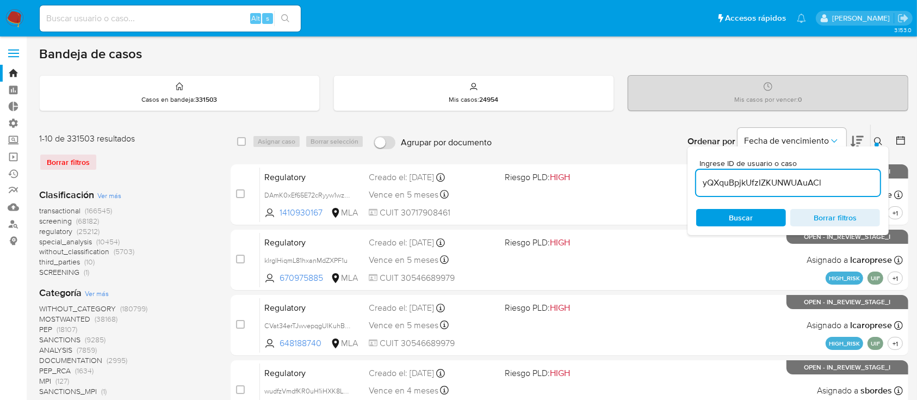
type input "yQXquBpjkUfzIZKUNWUAuACl"
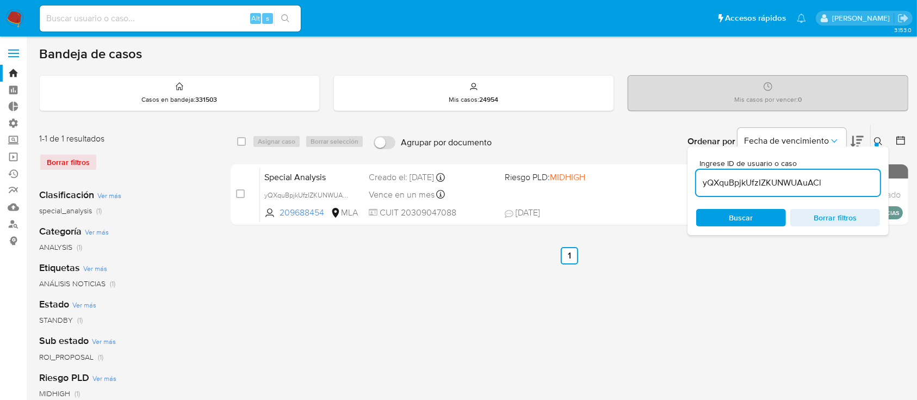
click at [880, 141] on icon at bounding box center [878, 141] width 9 height 9
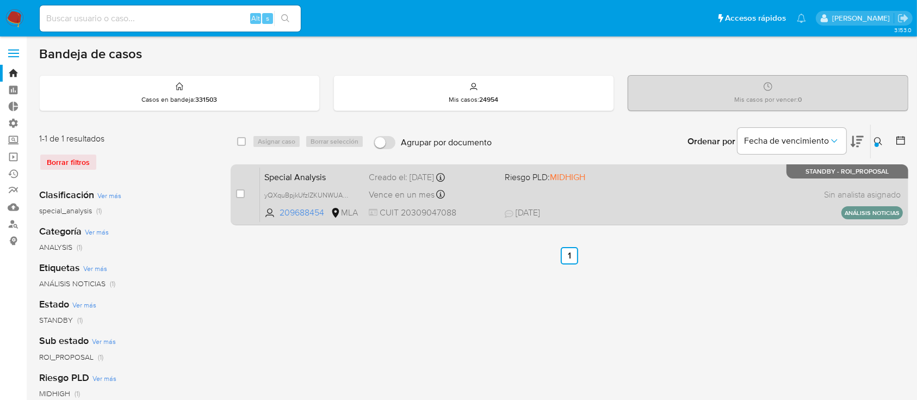
click at [687, 214] on span "17/07/2025 17/07/2025 13:23" at bounding box center [636, 213] width 263 height 12
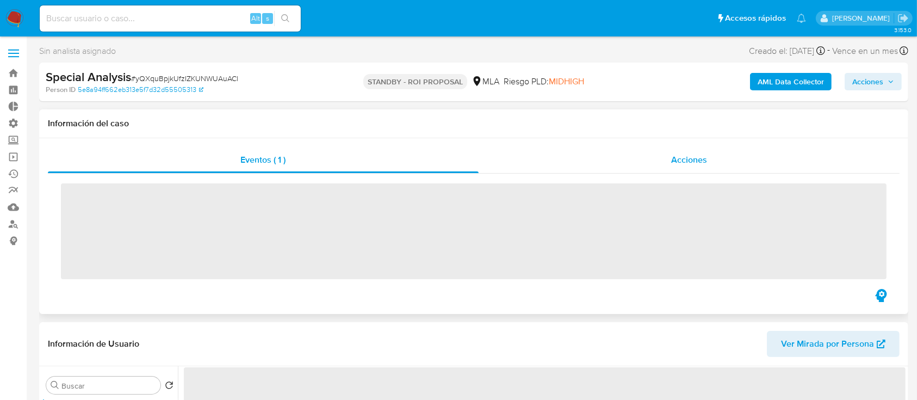
click at [514, 154] on div "Acciones" at bounding box center [688, 160] width 421 height 26
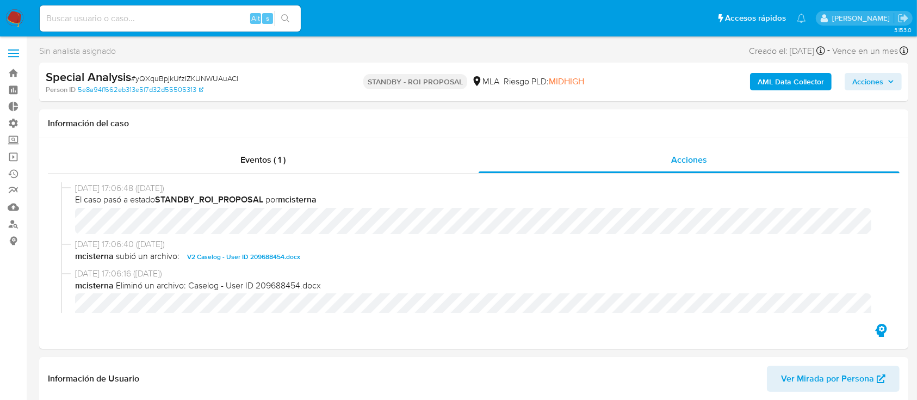
select select "10"
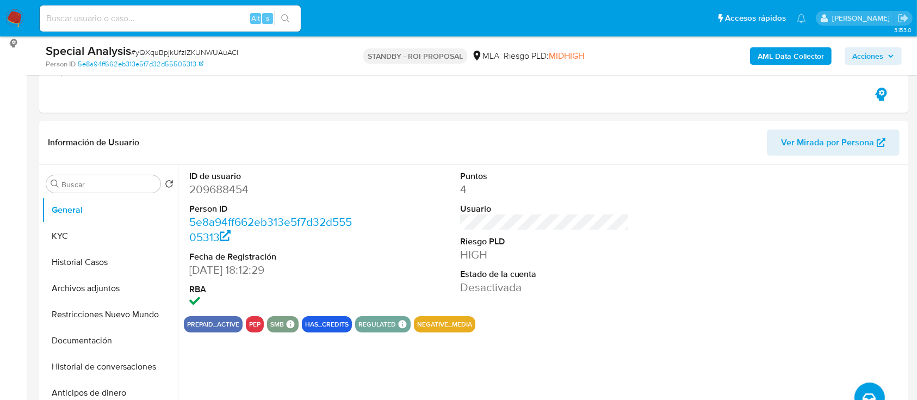
scroll to position [217, 0]
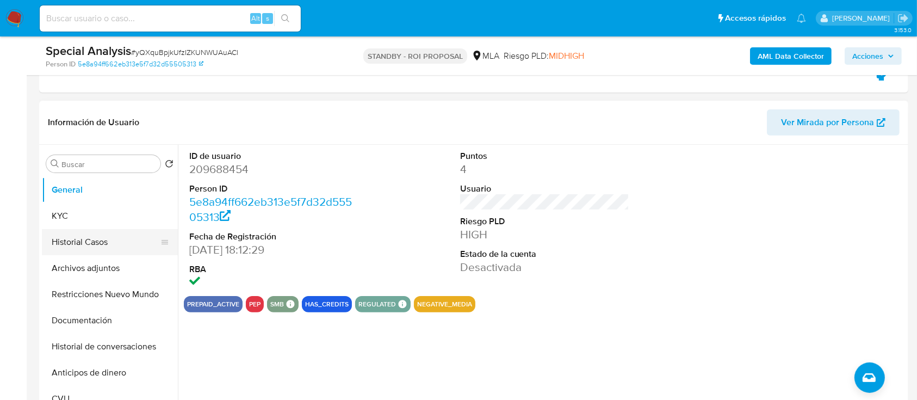
click at [89, 234] on button "Historial Casos" at bounding box center [105, 242] width 127 height 26
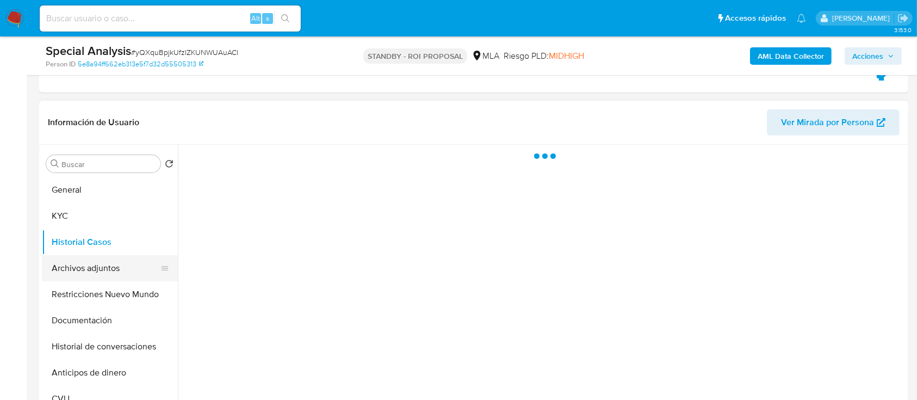
click at [88, 257] on button "Archivos adjuntos" at bounding box center [105, 268] width 127 height 26
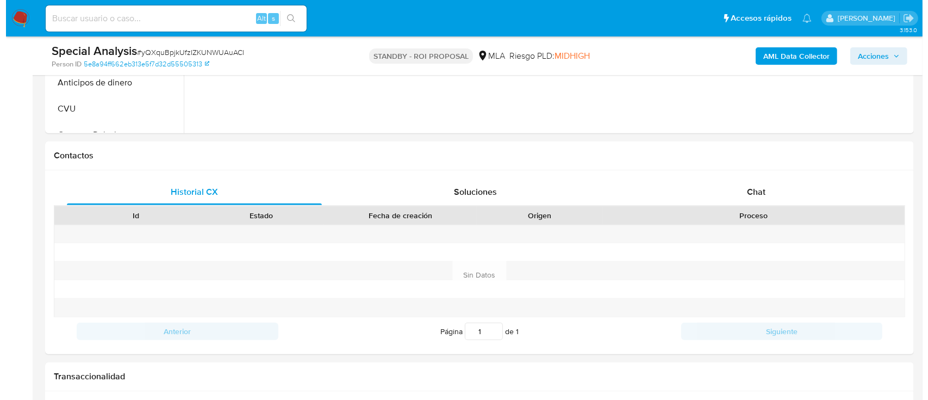
scroll to position [290, 0]
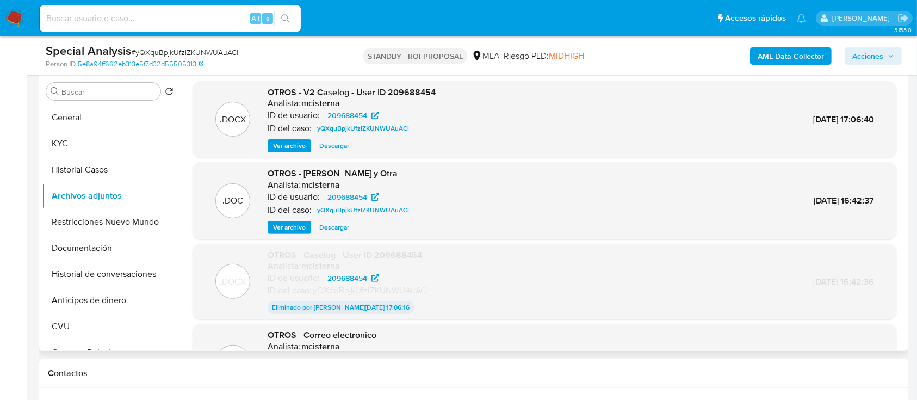
click at [283, 146] on span "Ver archivo" at bounding box center [289, 145] width 33 height 11
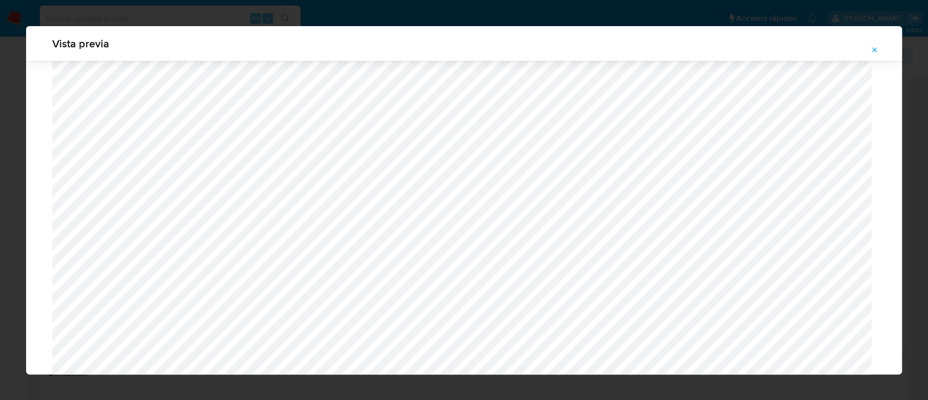
scroll to position [35, 0]
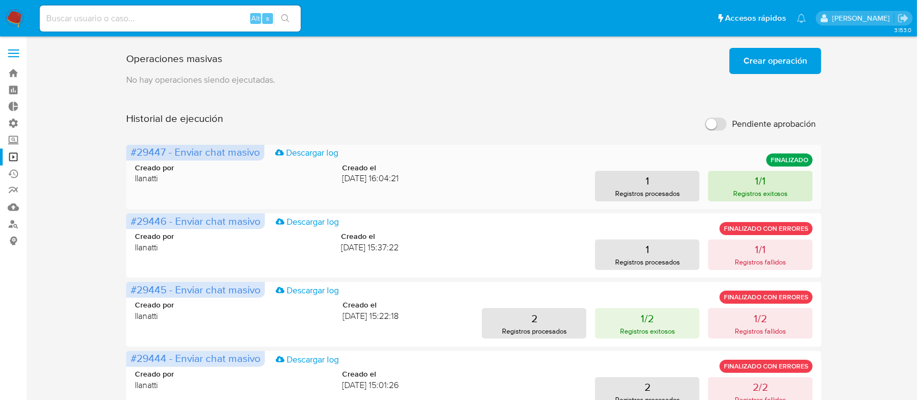
click at [743, 195] on p "Registros exitosos" at bounding box center [760, 193] width 55 height 10
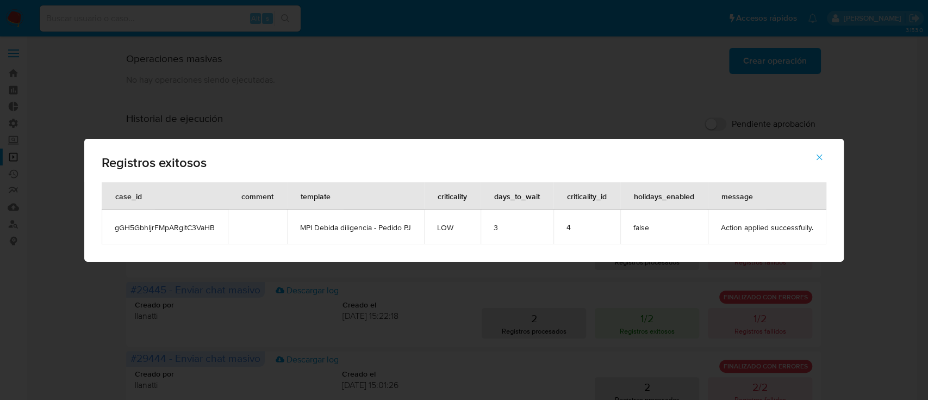
click at [813, 161] on button "button" at bounding box center [819, 157] width 38 height 26
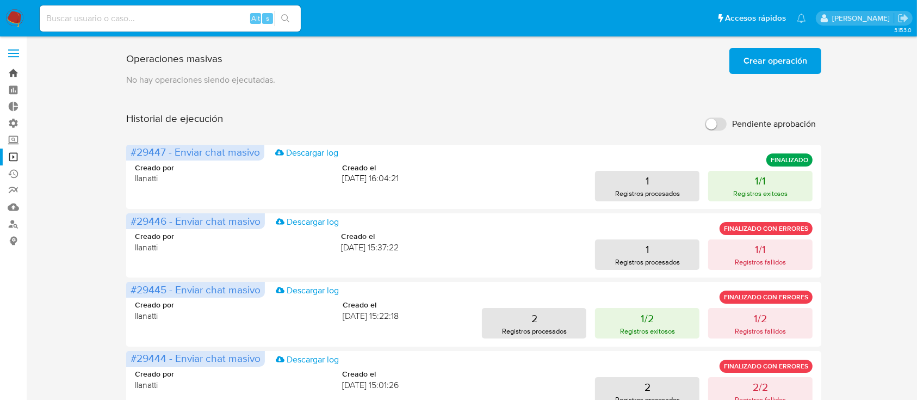
click at [7, 76] on link "Bandeja" at bounding box center [64, 73] width 129 height 17
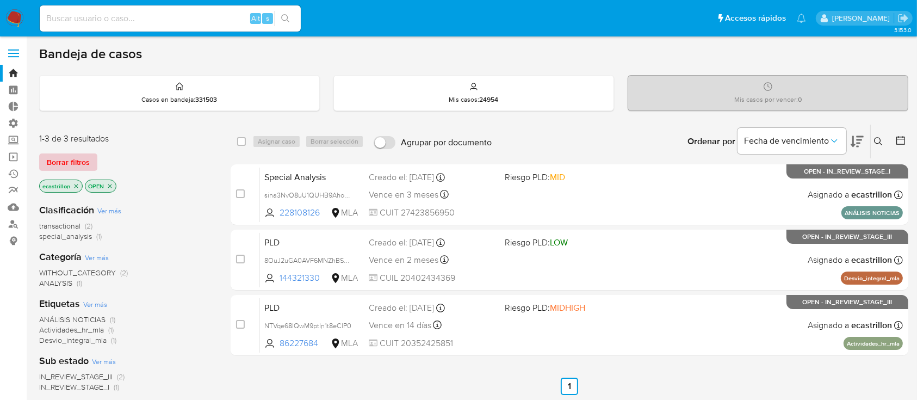
click at [53, 157] on span "Borrar filtros" at bounding box center [68, 161] width 43 height 15
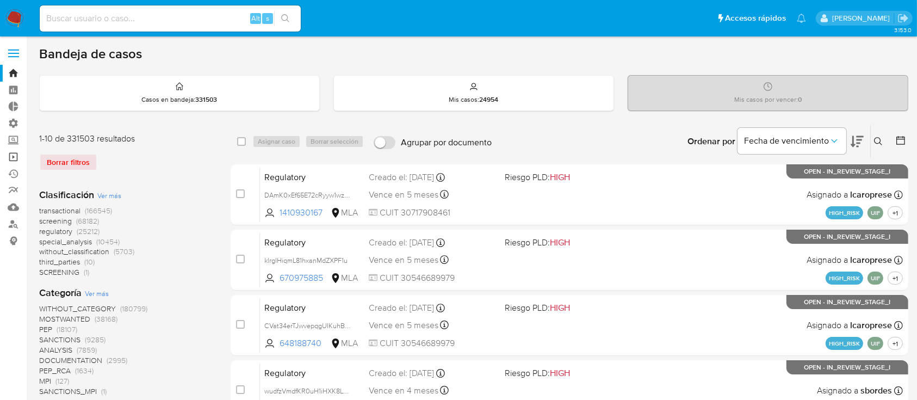
click at [17, 158] on link "Operaciones masivas" at bounding box center [64, 156] width 129 height 17
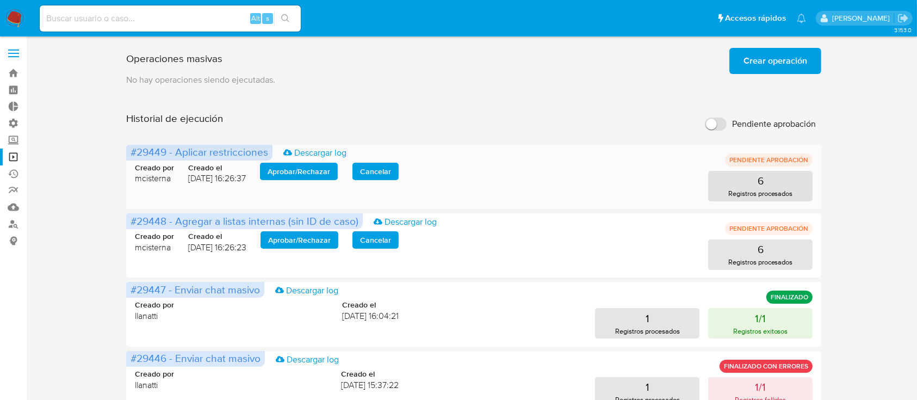
click at [330, 166] on span "Aprobar / Rechazar" at bounding box center [299, 171] width 63 height 15
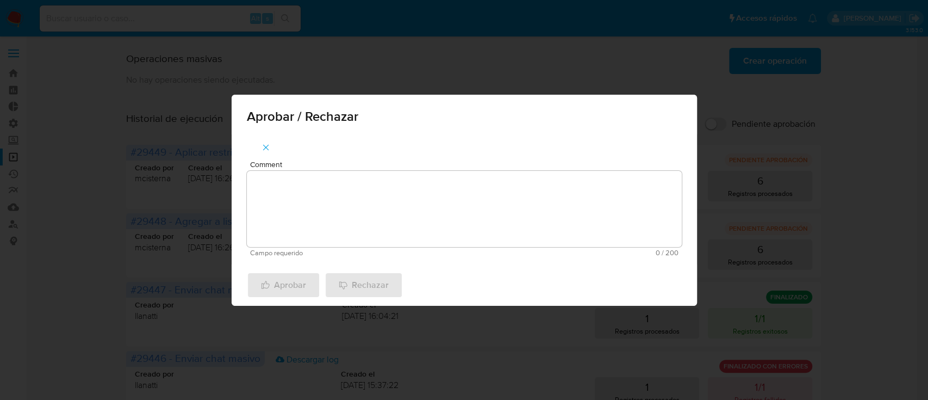
click at [338, 190] on textarea "Comment" at bounding box center [464, 209] width 435 height 76
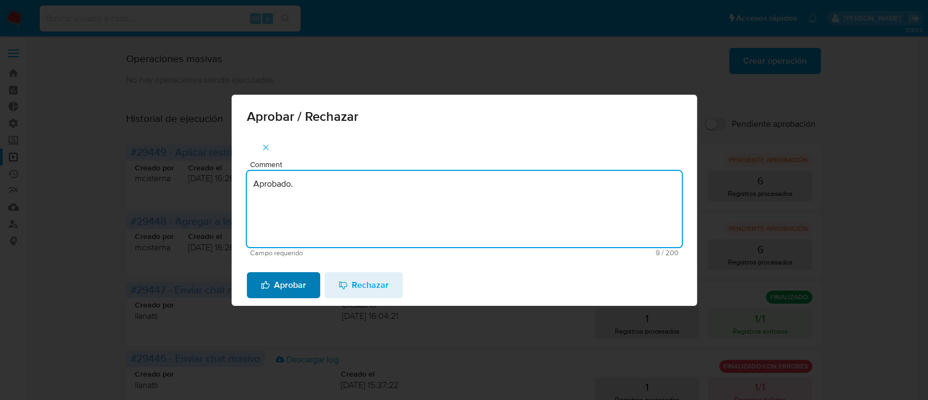
type textarea "Aprobado."
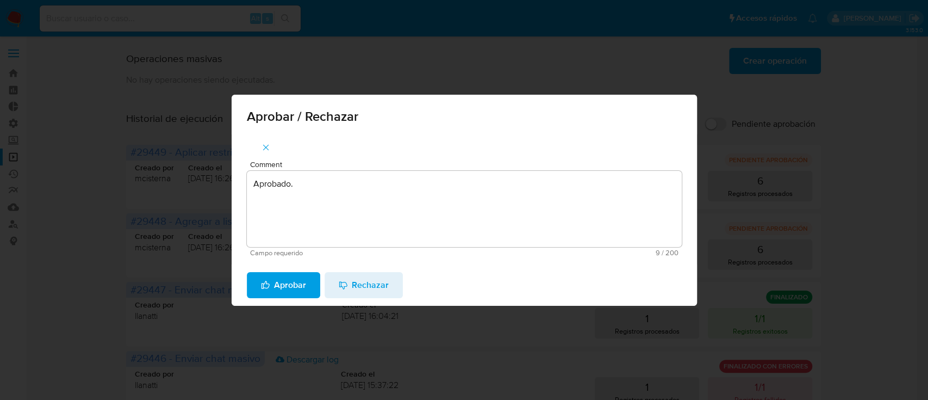
click at [299, 281] on span "Aprobar" at bounding box center [283, 285] width 45 height 24
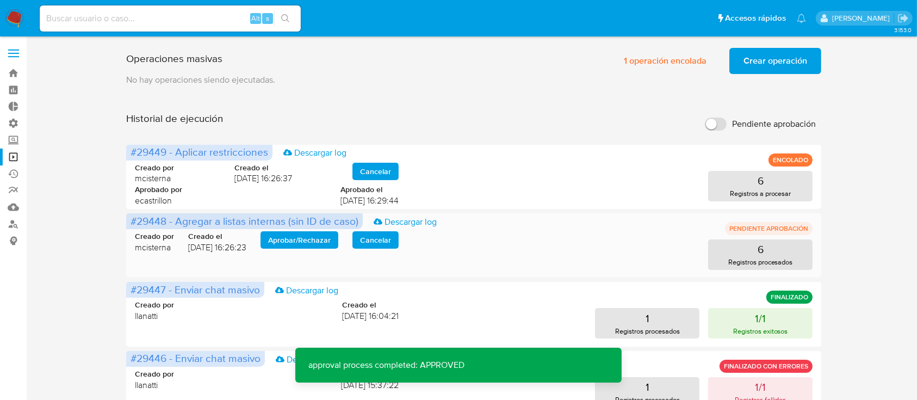
click at [296, 236] on span "Aprobar / Rechazar" at bounding box center [299, 239] width 63 height 15
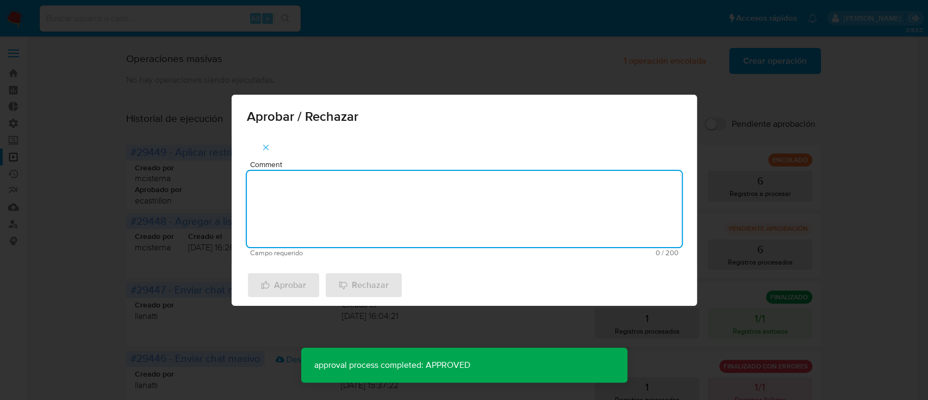
click at [314, 197] on textarea "Comment" at bounding box center [464, 209] width 435 height 76
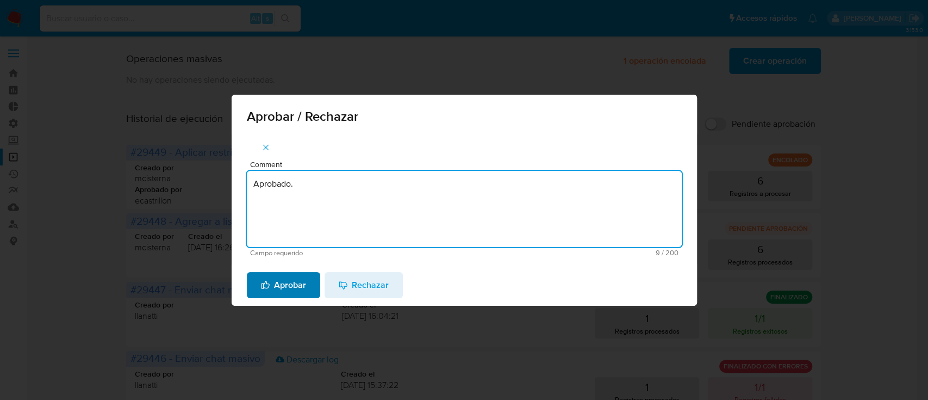
type textarea "Aprobado."
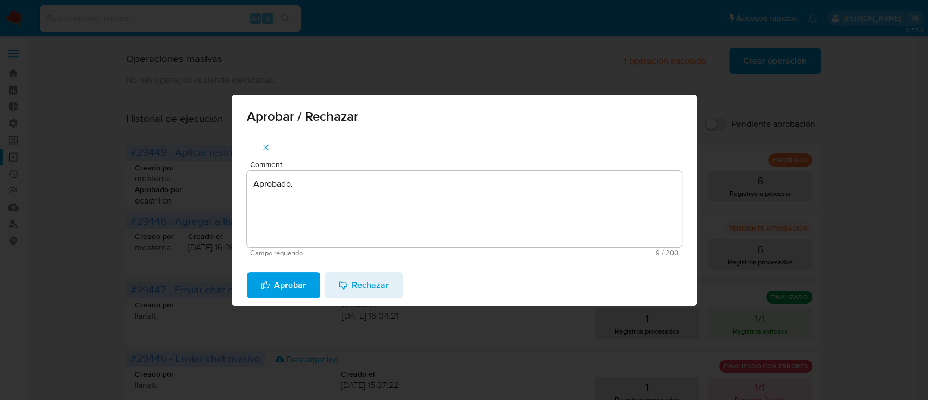
click at [294, 282] on span "Aprobar" at bounding box center [283, 285] width 45 height 24
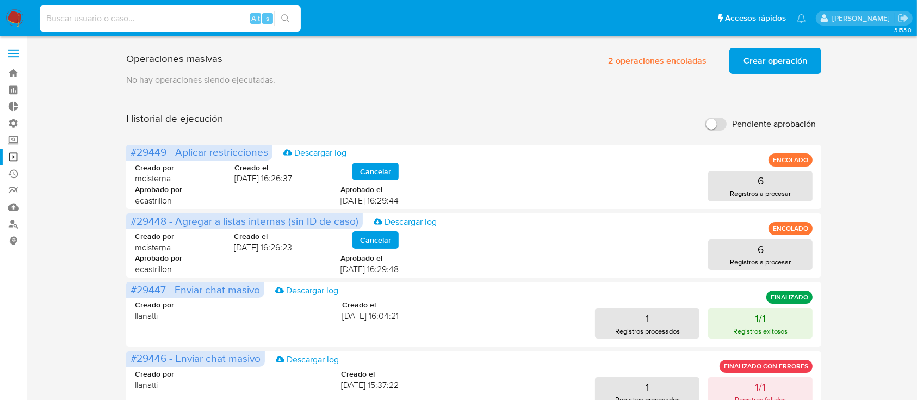
click at [165, 14] on input at bounding box center [170, 18] width 261 height 14
paste input "GAyevH16JH2eBgIKa4YGjp7g"
type input "GAyevH16JH2eBgIKa4YGjp7g"
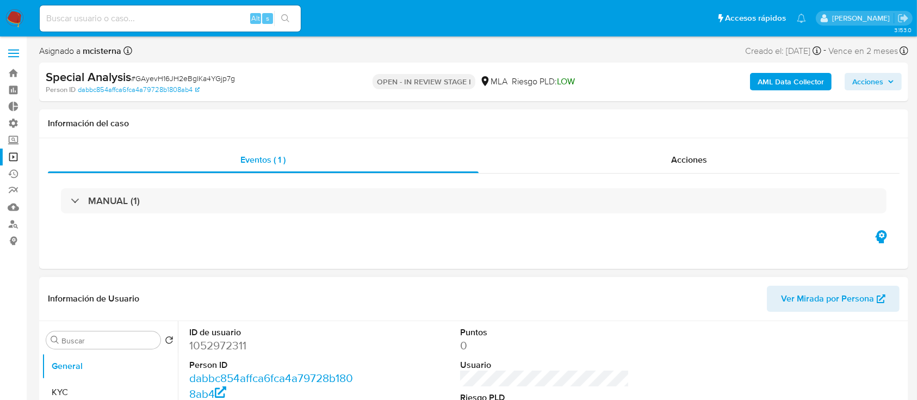
select select "10"
click at [11, 156] on link "Operaciones masivas" at bounding box center [64, 156] width 129 height 17
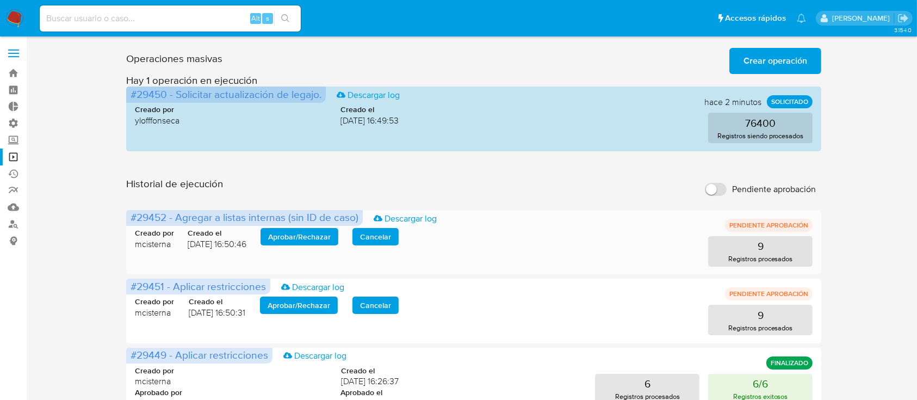
click at [297, 243] on span "Aprobar / Rechazar" at bounding box center [299, 236] width 63 height 15
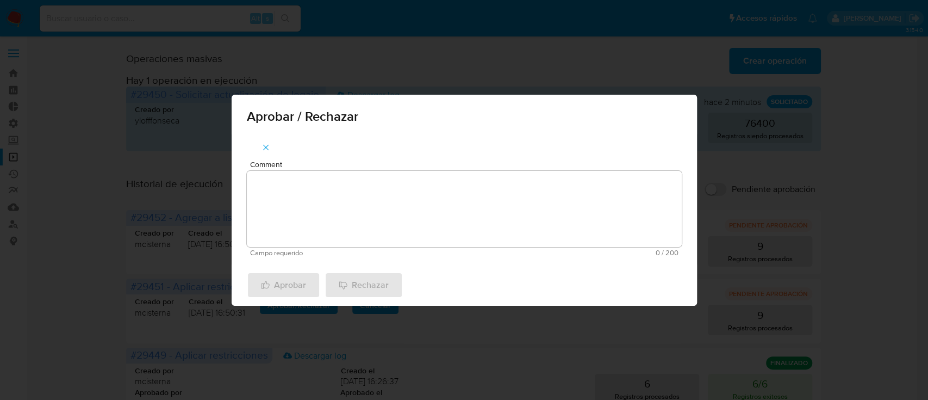
click at [301, 227] on textarea "Comment" at bounding box center [464, 209] width 435 height 76
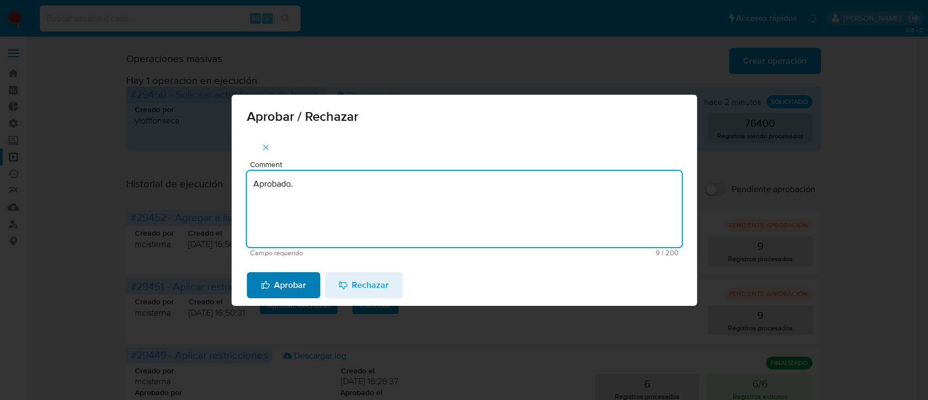
type textarea "Aprobado."
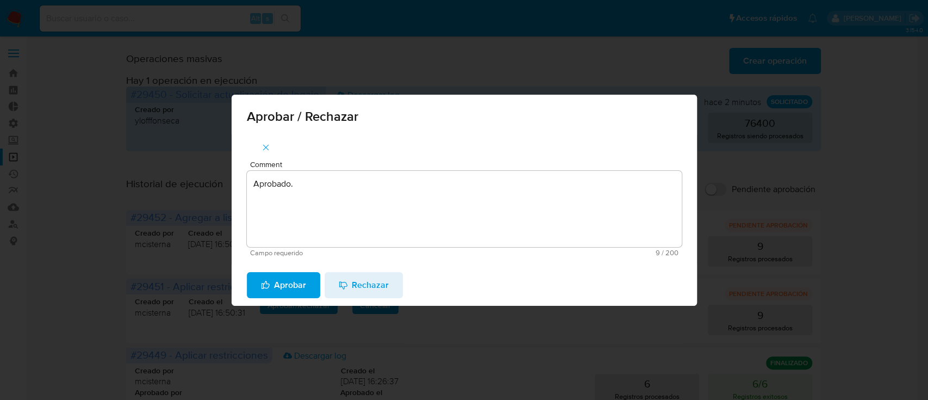
drag, startPoint x: 288, startPoint y: 280, endPoint x: 258, endPoint y: 288, distance: 31.0
click at [258, 288] on button "Aprobar" at bounding box center [283, 285] width 73 height 26
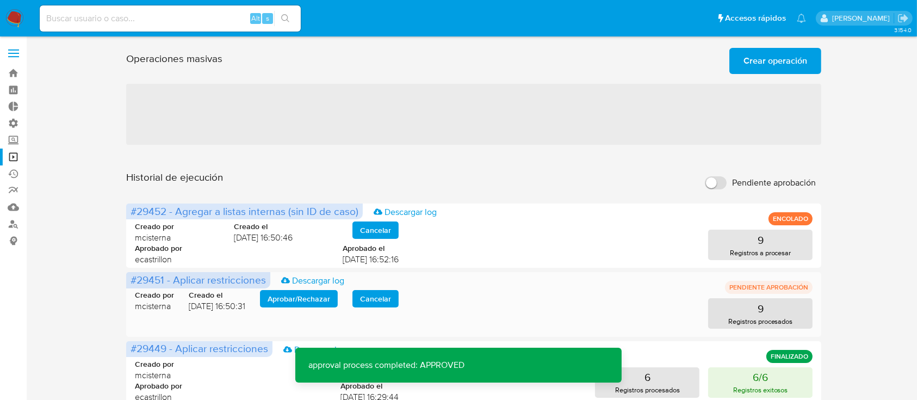
click at [287, 291] on span "Aprobar / Rechazar" at bounding box center [299, 298] width 63 height 15
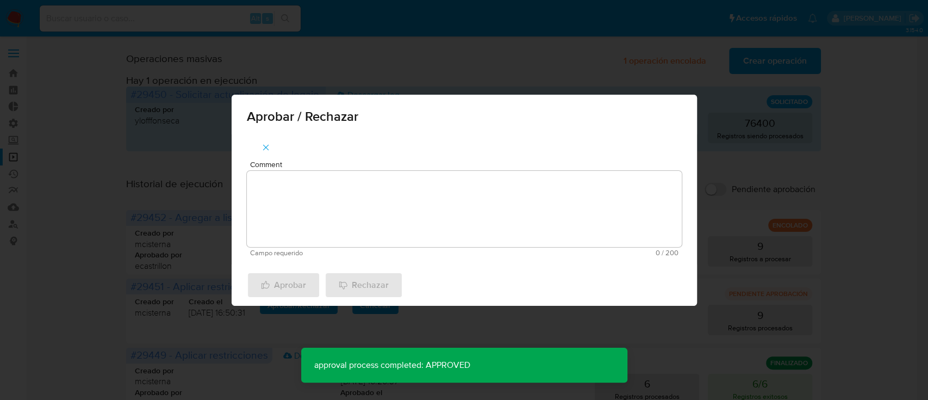
click at [294, 201] on textarea "Comment" at bounding box center [464, 209] width 435 height 76
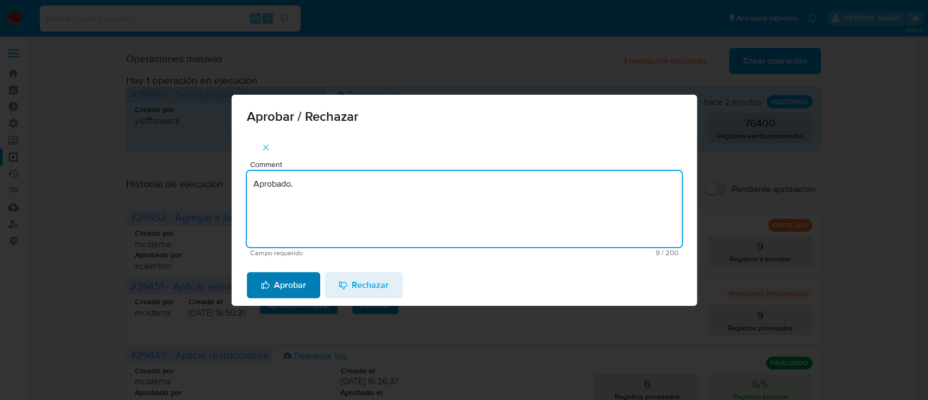
type textarea "Aprobado."
click at [262, 286] on icon "button" at bounding box center [265, 284] width 9 height 9
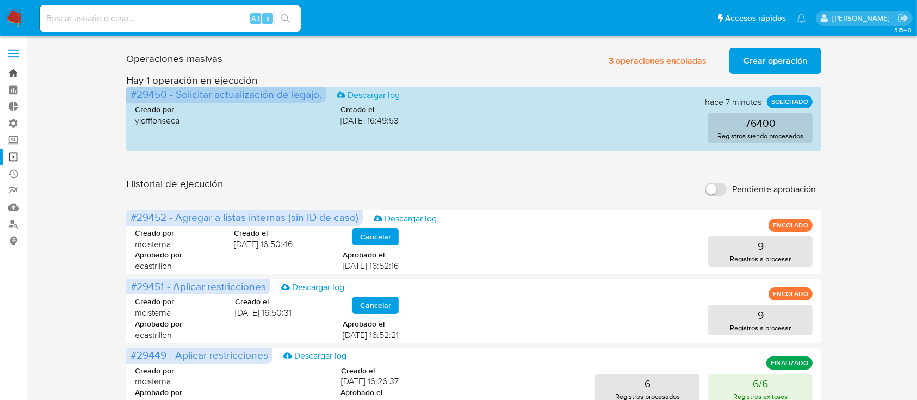
click at [12, 73] on link "Bandeja" at bounding box center [64, 73] width 129 height 17
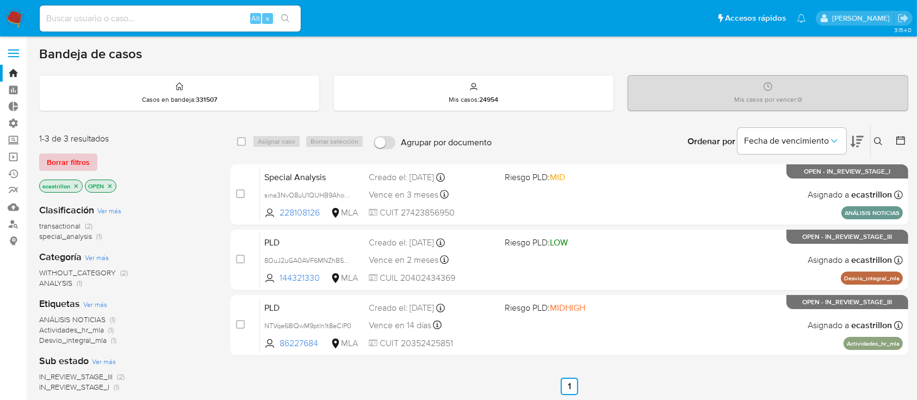
click at [80, 155] on span "Borrar filtros" at bounding box center [68, 161] width 43 height 15
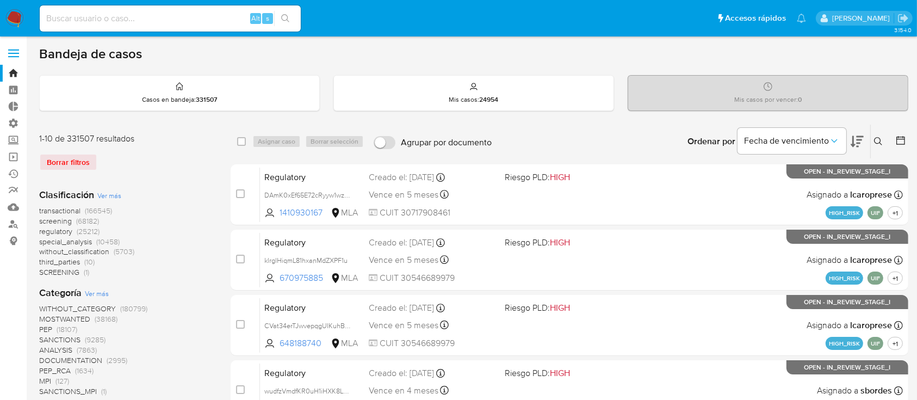
click at [891, 136] on div at bounding box center [898, 142] width 20 height 34
click at [882, 137] on icon at bounding box center [878, 141] width 9 height 9
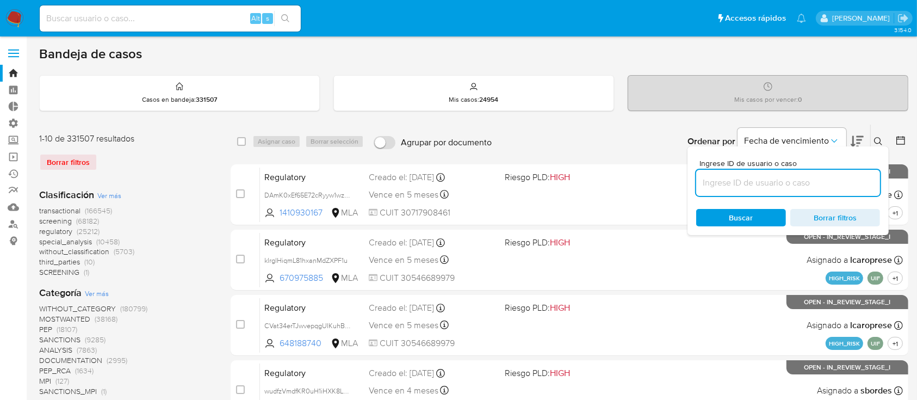
click at [786, 184] on input at bounding box center [788, 183] width 184 height 14
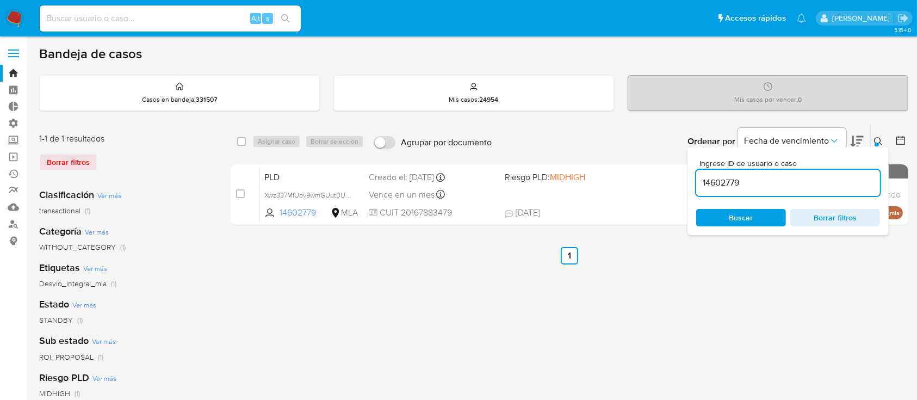
click at [875, 139] on icon at bounding box center [878, 141] width 9 height 9
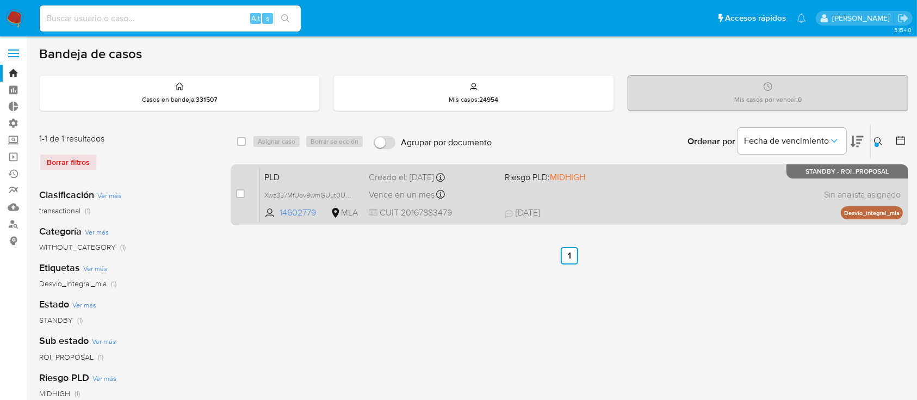
click at [726, 173] on div "PLD Xwz337MfUov9wmGUut0UlOHP 14602779 MLA Riesgo PLD: MIDHIGH Creado el: 12/06/…" at bounding box center [581, 194] width 643 height 55
click at [533, 192] on div "PLD Xwz337MfUov9wmGUut0UlOHP 14602779 MLA Riesgo PLD: MIDHIGH Creado el: 12/06/…" at bounding box center [581, 194] width 643 height 55
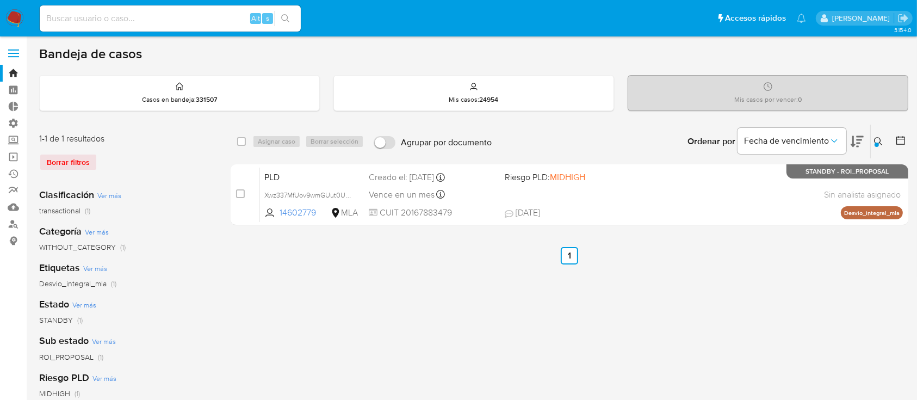
click at [881, 137] on icon at bounding box center [878, 141] width 9 height 9
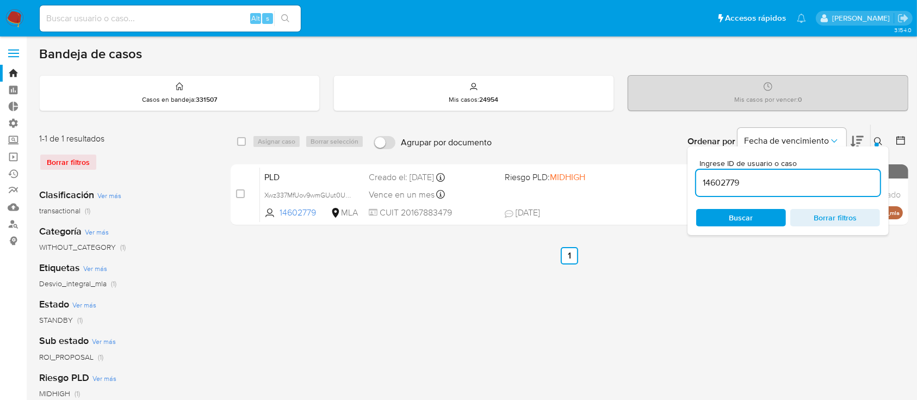
click at [836, 182] on input "14602779" at bounding box center [788, 183] width 184 height 14
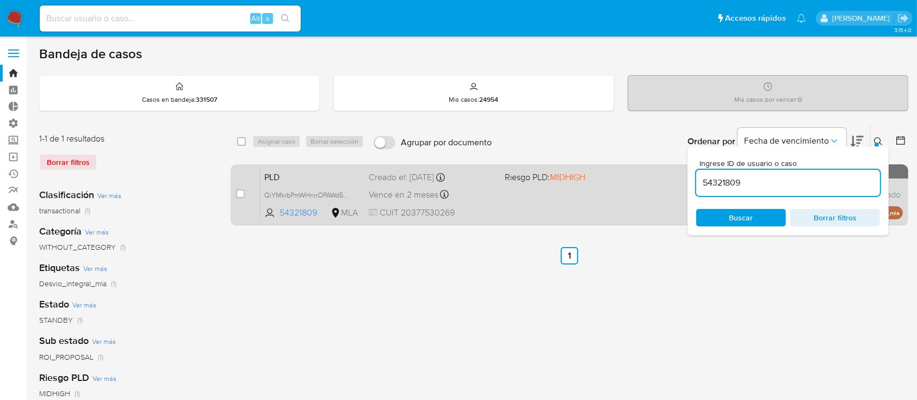
click at [517, 194] on div "PLD QiYMkrbPmWHnnOPAWd5dOZrM 54321809 MLA Riesgo PLD: MIDHIGH Creado el: 12/07/…" at bounding box center [581, 194] width 643 height 55
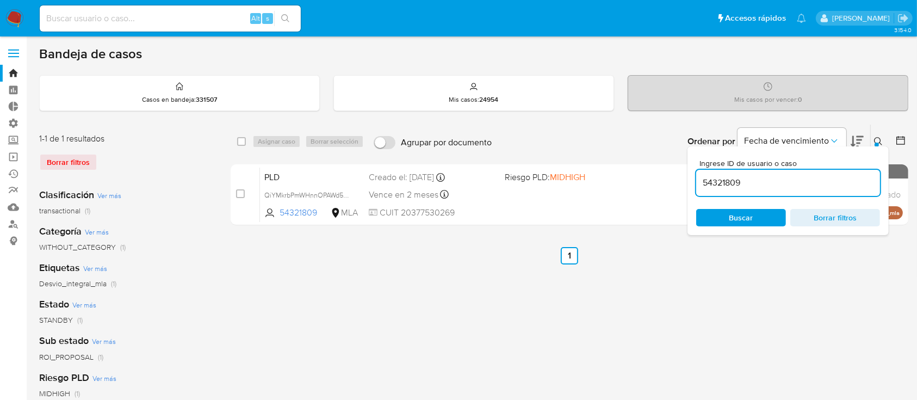
click at [738, 179] on input "54321809" at bounding box center [788, 183] width 184 height 14
click at [738, 180] on input "54321809" at bounding box center [788, 183] width 184 height 14
paste input "133475725"
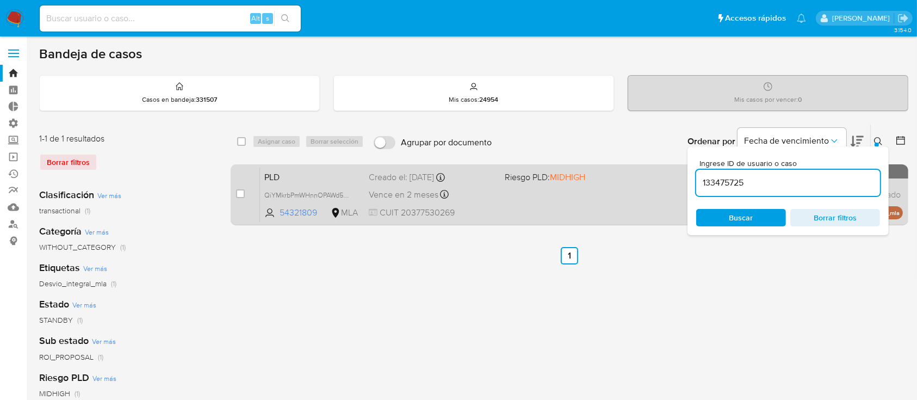
click at [575, 201] on div "PLD QiYMkrbPmWHnnOPAWd5dOZrM 54321809 MLA Riesgo PLD: MIDHIGH Creado el: 12/07/…" at bounding box center [581, 194] width 643 height 55
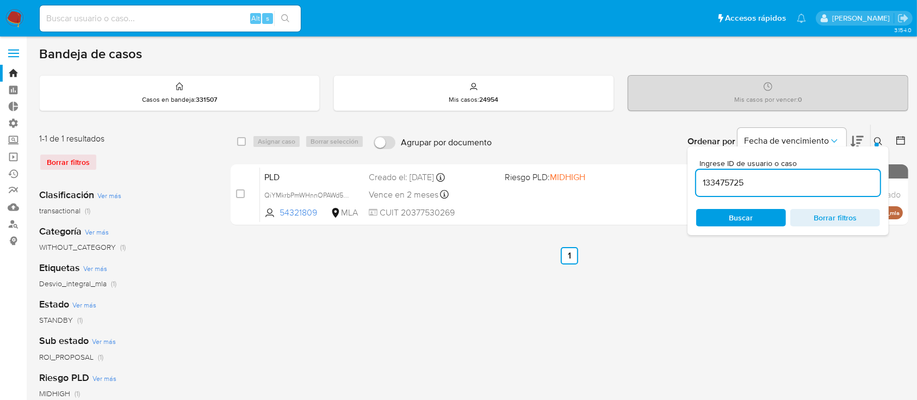
click at [741, 180] on input "133475725" at bounding box center [788, 183] width 184 height 14
click at [740, 180] on input "133475725" at bounding box center [788, 183] width 184 height 14
click at [719, 177] on input "133475725" at bounding box center [788, 183] width 184 height 14
paste input "6750701"
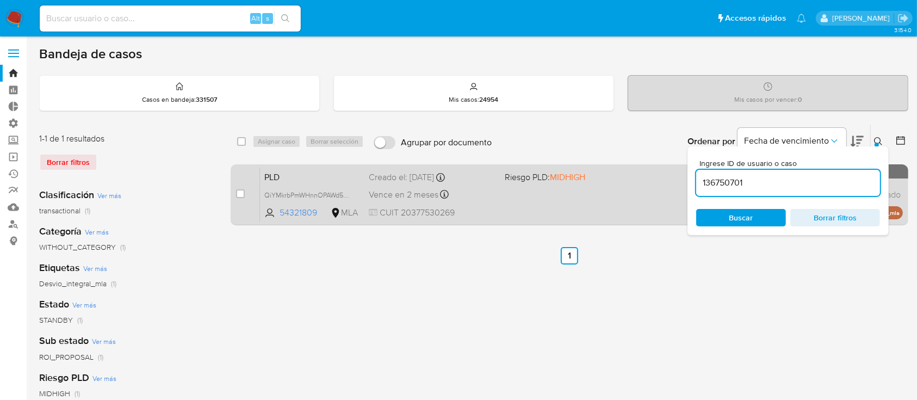
click at [588, 197] on div "PLD QiYMkrbPmWHnnOPAWd5dOZrM 54321809 MLA Riesgo PLD: MIDHIGH Creado el: 12/07/…" at bounding box center [581, 194] width 643 height 55
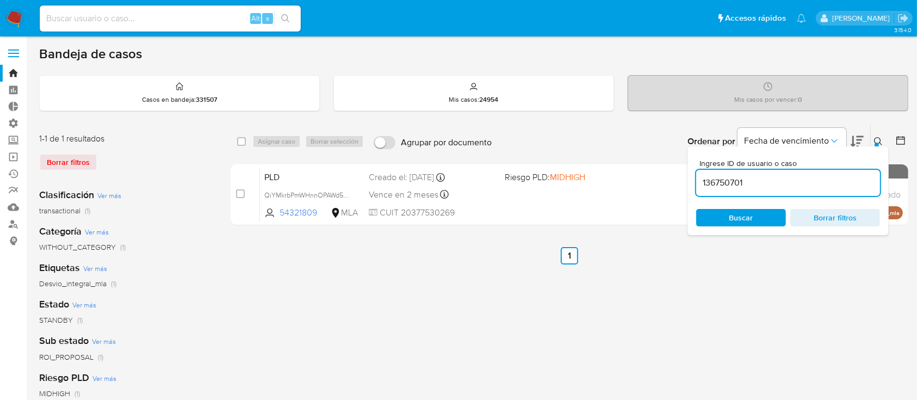
click at [714, 176] on input "136750701" at bounding box center [788, 183] width 184 height 14
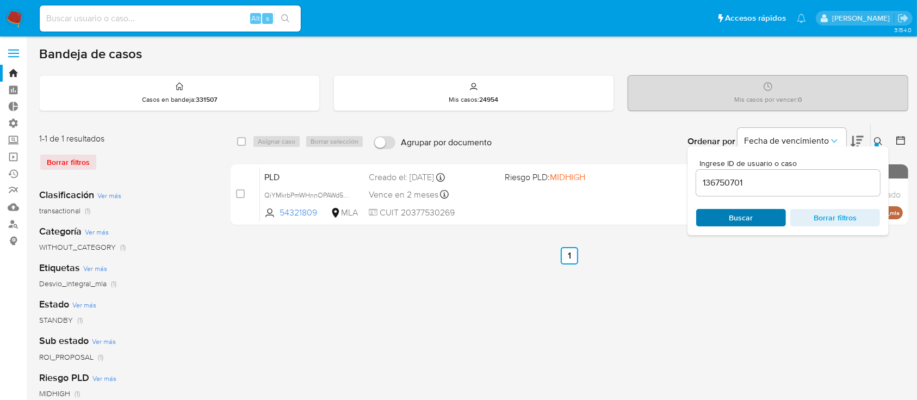
click at [731, 213] on span "Buscar" at bounding box center [741, 217] width 24 height 17
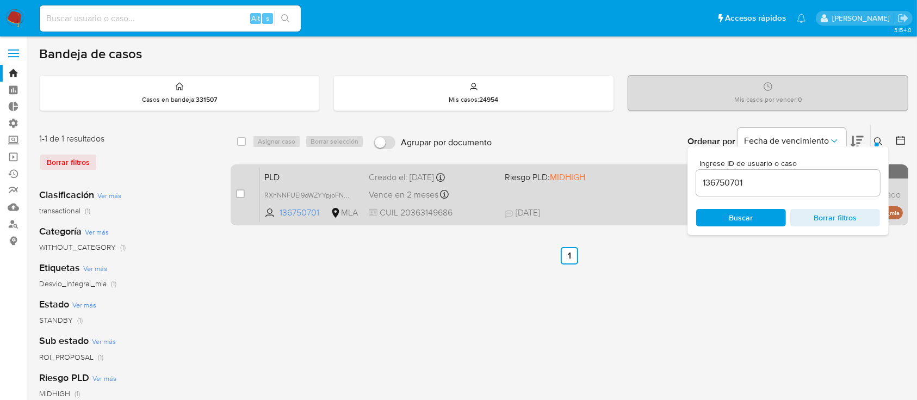
click at [607, 220] on div "PLD RXhNNFUEI9oWZYYpjoFNbf9n 136750701 MLA Riesgo PLD: MIDHIGH Creado el: 12/07…" at bounding box center [581, 194] width 643 height 55
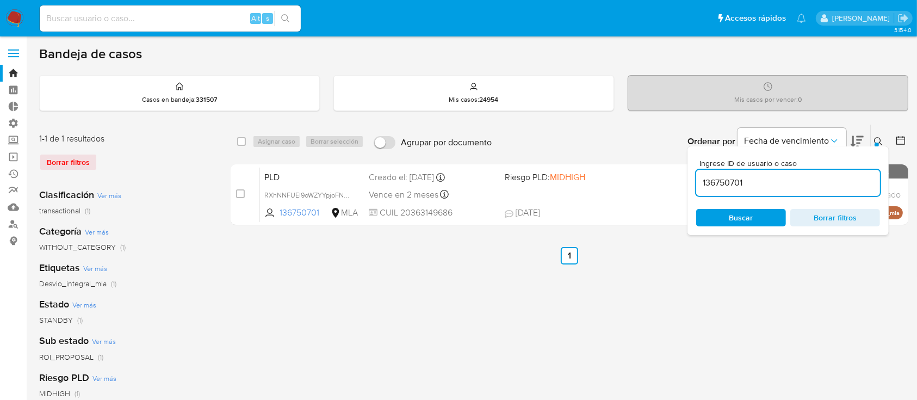
click at [755, 189] on input "136750701" at bounding box center [788, 183] width 184 height 14
click at [755, 186] on input "136750701" at bounding box center [788, 183] width 184 height 14
paste input "157453036"
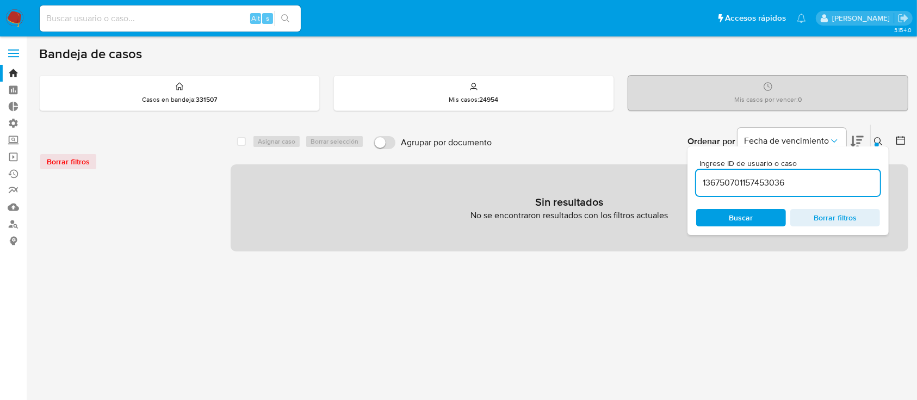
click at [751, 182] on input "136750701157453036" at bounding box center [788, 183] width 184 height 14
click at [750, 182] on input "136750701157453036" at bounding box center [788, 183] width 184 height 14
click at [749, 178] on input "136750701157453036" at bounding box center [788, 183] width 184 height 14
paste input
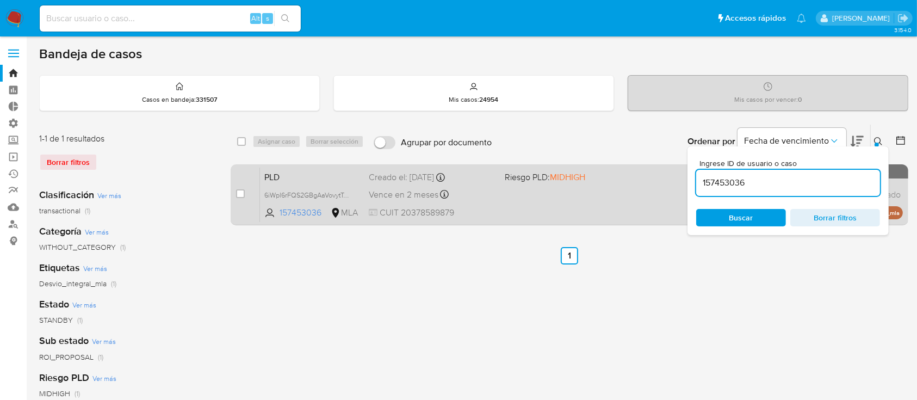
click at [490, 196] on div "Vence en 2 meses Vence el 10/10/2025 03:05:37" at bounding box center [432, 194] width 127 height 15
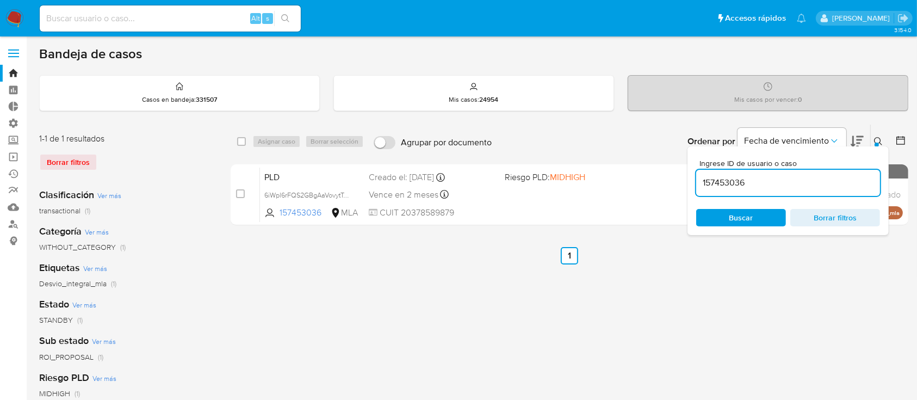
click at [716, 176] on input "157453036" at bounding box center [788, 183] width 184 height 14
click at [714, 174] on div "157453036" at bounding box center [788, 183] width 184 height 26
click at [716, 185] on input "157453036" at bounding box center [788, 183] width 184 height 14
click at [716, 184] on input "157453036" at bounding box center [788, 183] width 184 height 14
paste input "64816291"
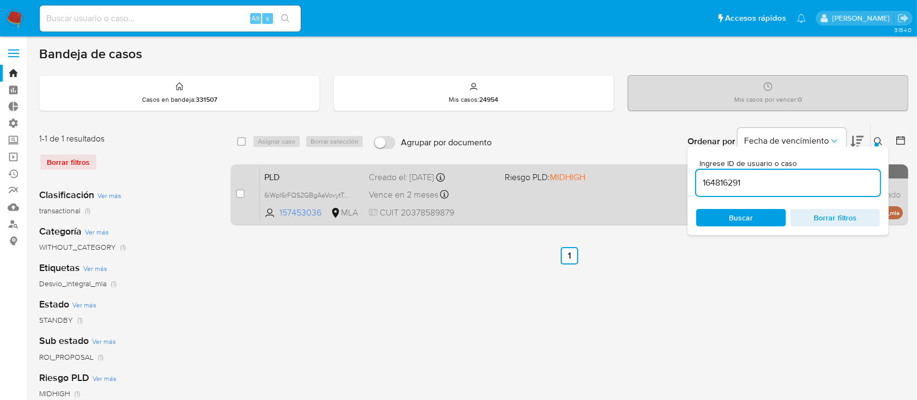
type input "164816291"
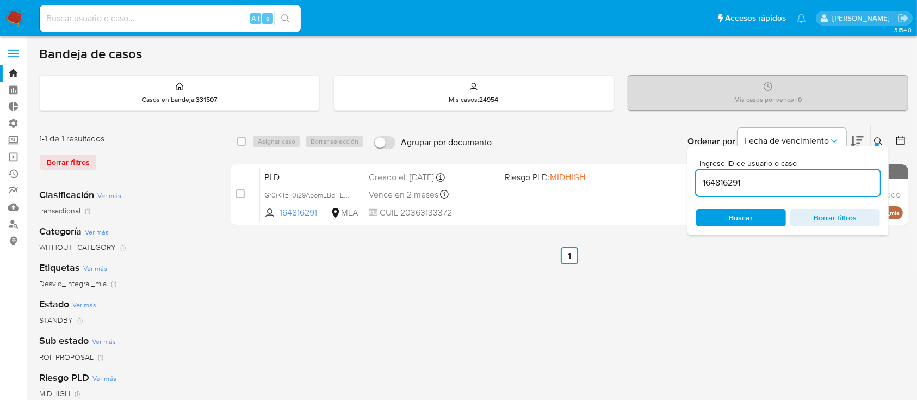
click at [573, 191] on div "PLD Gr0iKTzF0i29AbomEBdHEXit 164816291 MLA Riesgo PLD: MIDHIGH Creado el: 12/07…" at bounding box center [581, 194] width 643 height 55
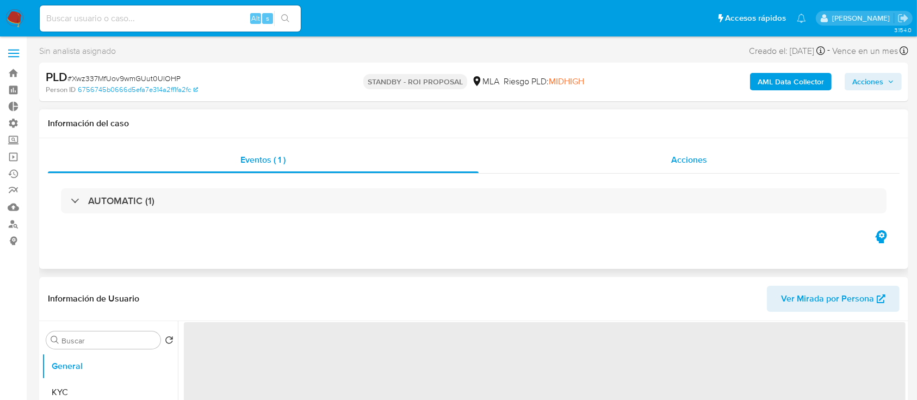
click at [668, 164] on div "Acciones" at bounding box center [688, 160] width 421 height 26
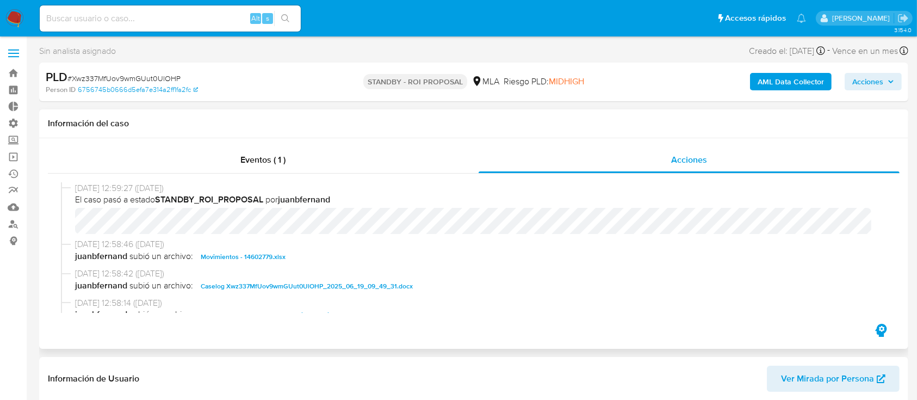
select select "10"
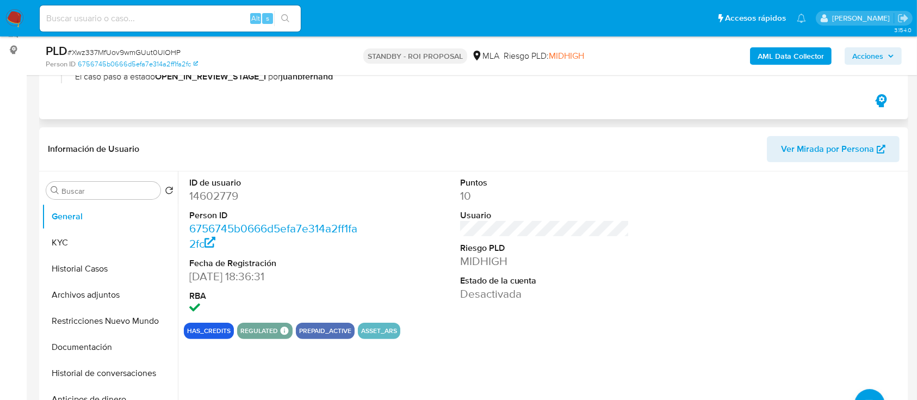
scroll to position [201, 0]
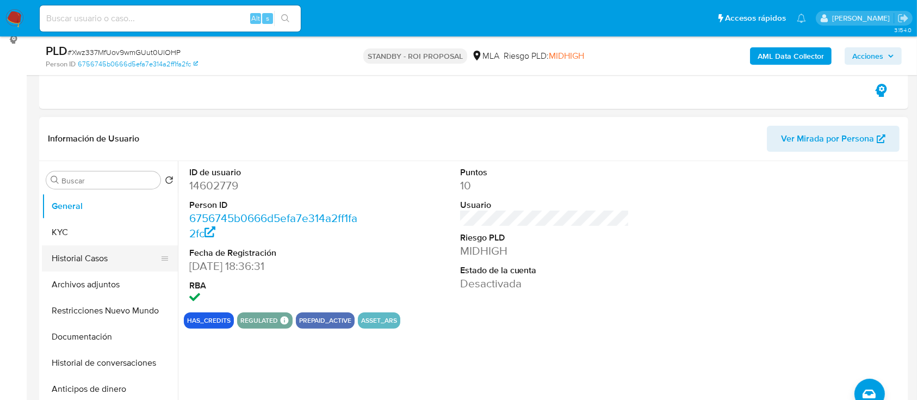
click at [72, 268] on button "Historial Casos" at bounding box center [105, 258] width 127 height 26
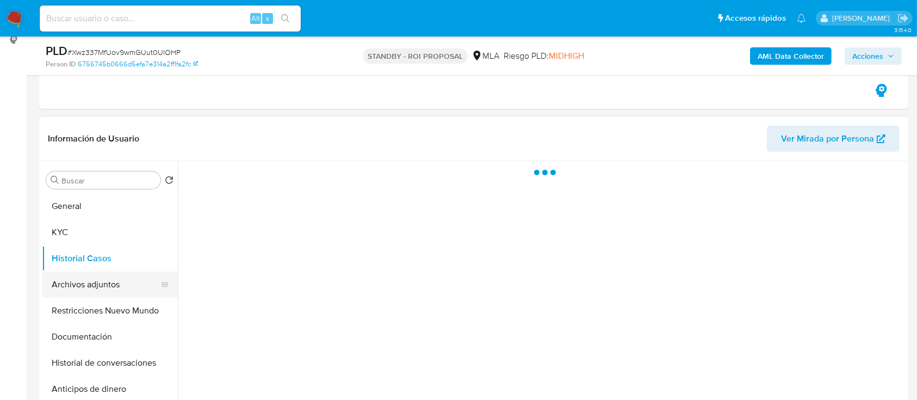
click at [74, 282] on button "Archivos adjuntos" at bounding box center [105, 284] width 127 height 26
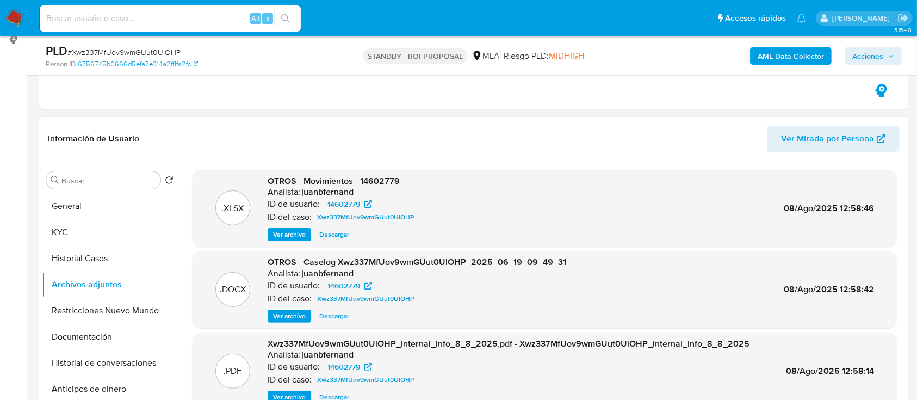
click at [324, 315] on span "Descargar" at bounding box center [334, 315] width 30 height 11
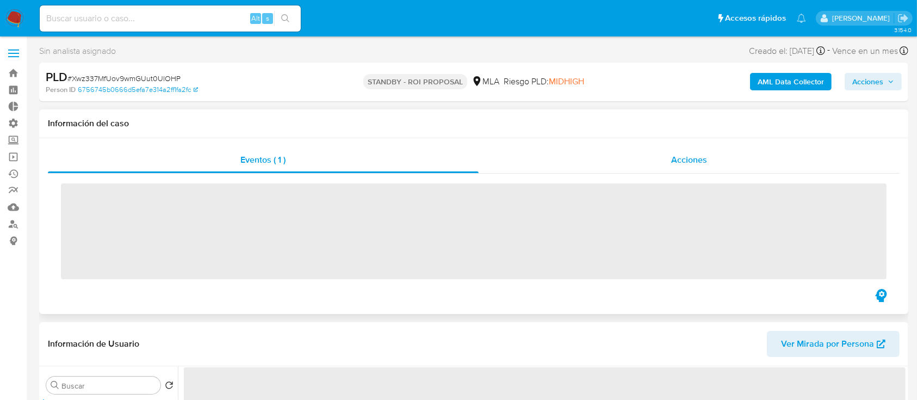
click at [742, 164] on div "Acciones" at bounding box center [688, 160] width 421 height 26
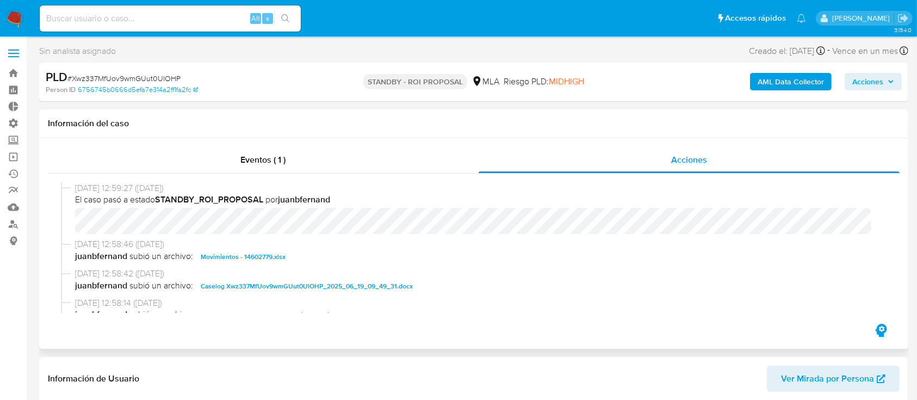
select select "10"
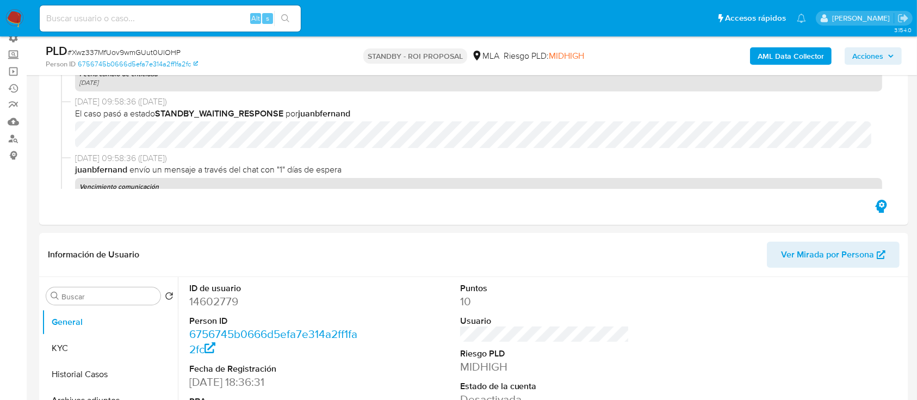
scroll to position [290, 0]
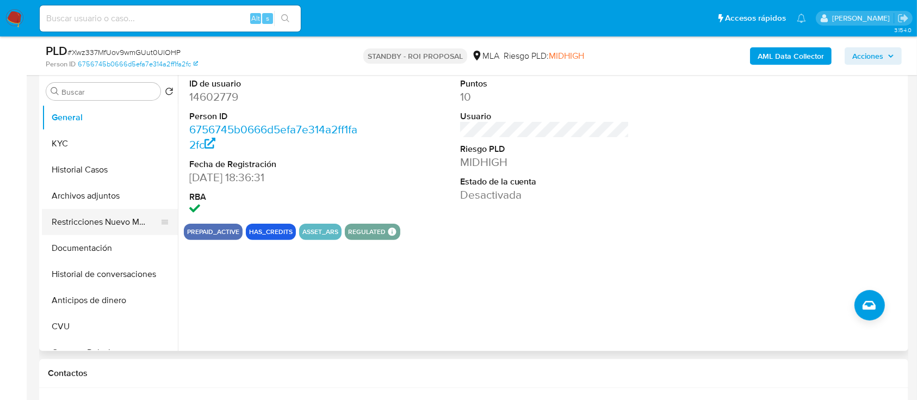
click at [66, 227] on button "Restricciones Nuevo Mundo" at bounding box center [105, 222] width 127 height 26
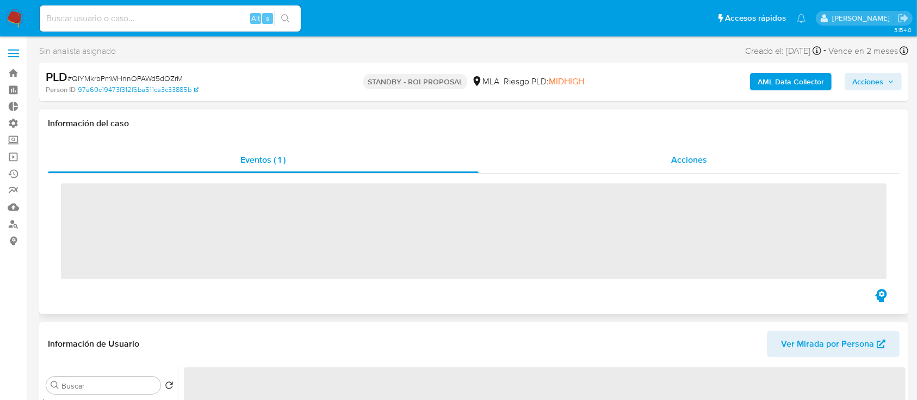
click at [608, 160] on div "Acciones" at bounding box center [688, 160] width 421 height 26
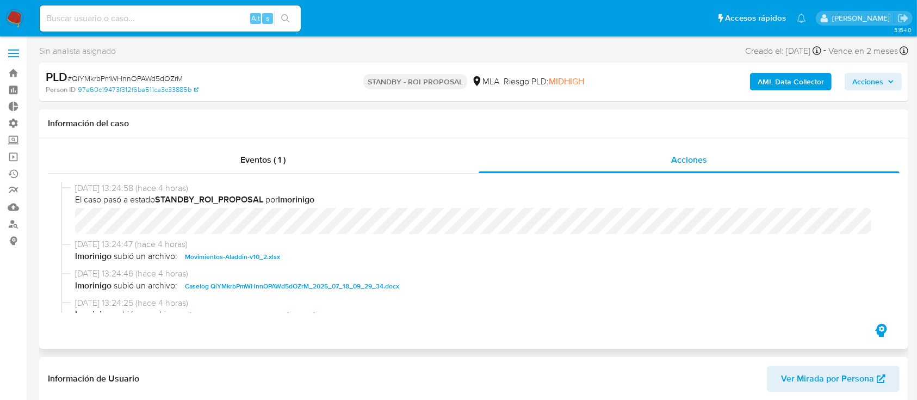
select select "10"
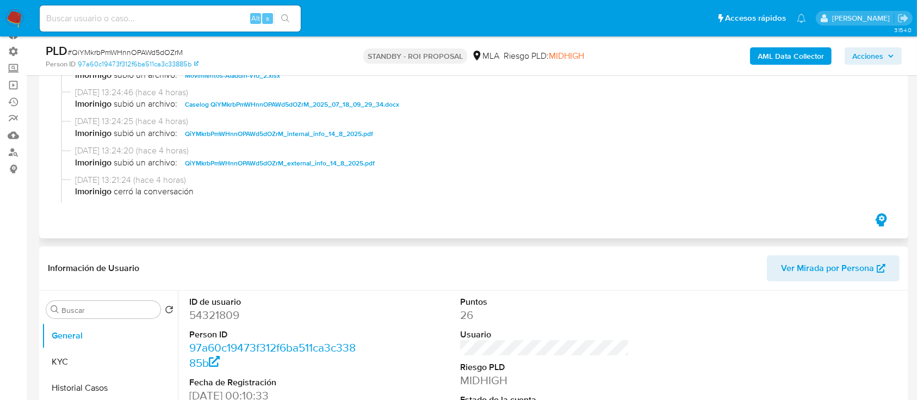
scroll to position [63, 0]
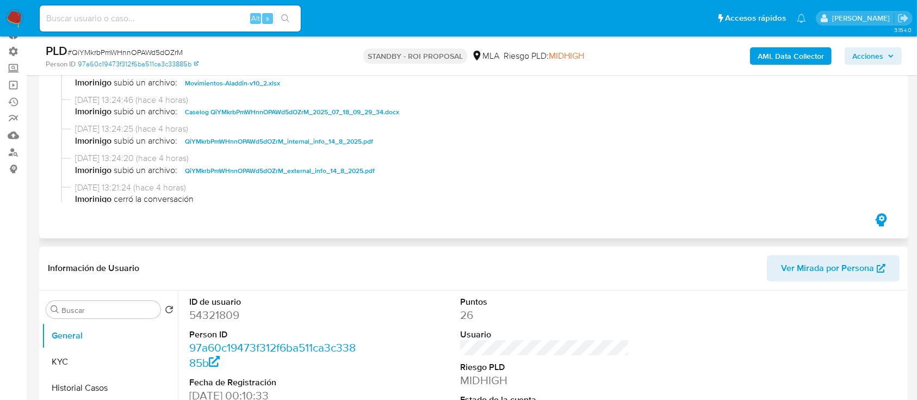
click at [264, 108] on span "Caselog QiYMkrbPmWHnnOPAWd5dOZrM_2025_07_18_09_29_34.docx" at bounding box center [292, 111] width 214 height 13
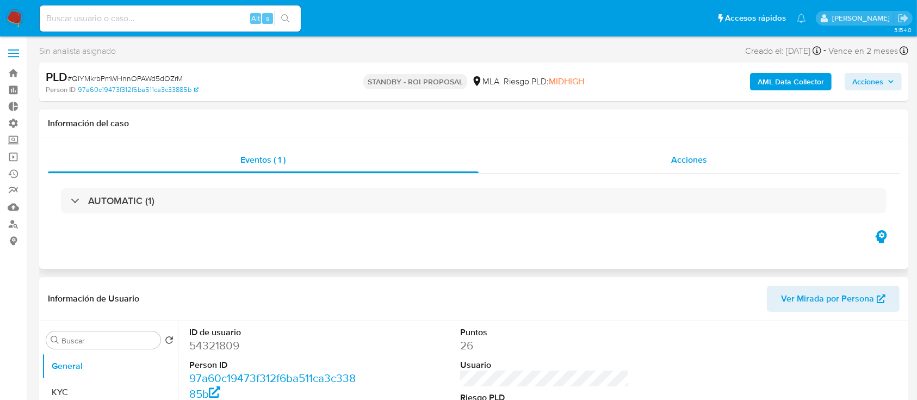
click at [669, 147] on div "Acciones" at bounding box center [688, 160] width 421 height 26
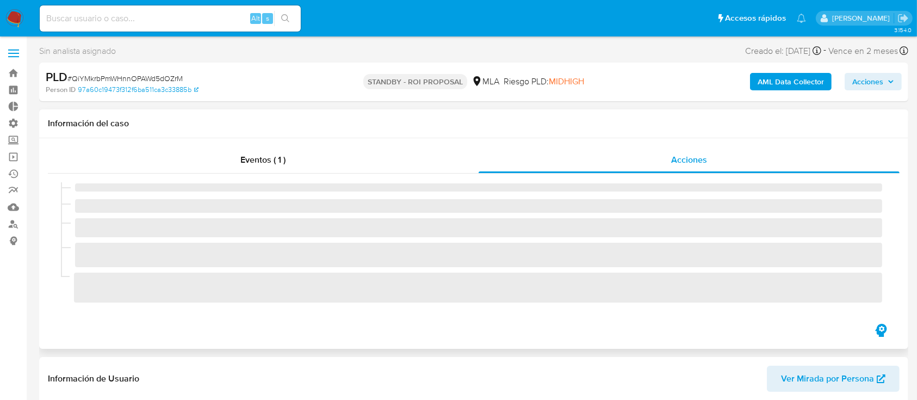
select select "10"
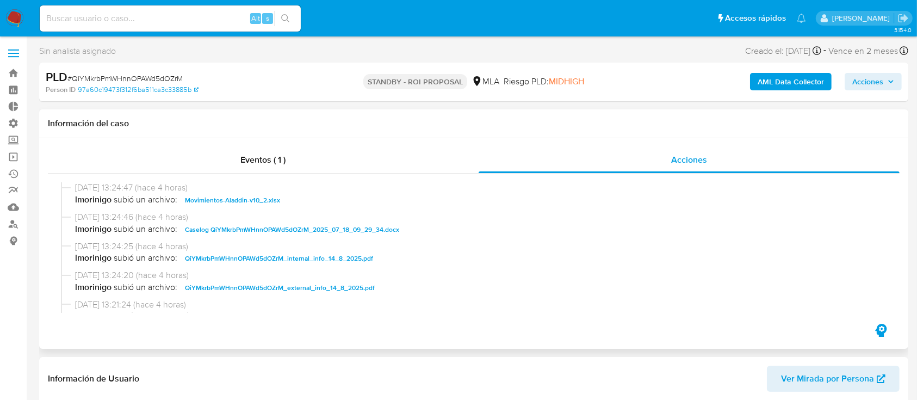
scroll to position [56, 0]
click at [218, 232] on span "Caselog QiYMkrbPmWHnnOPAWd5dOZrM_2025_07_18_09_29_34.docx" at bounding box center [292, 229] width 214 height 13
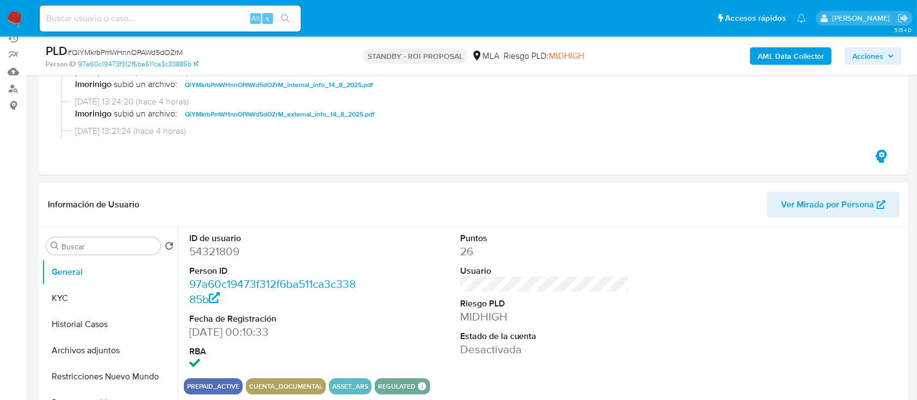
scroll to position [217, 0]
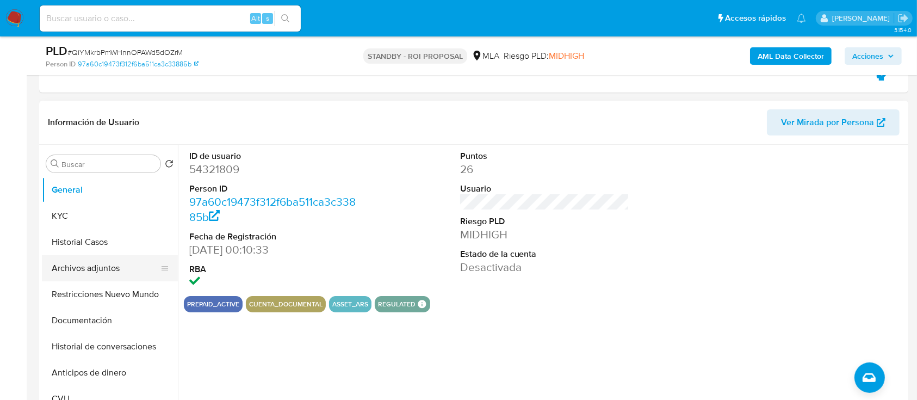
click at [117, 261] on button "Archivos adjuntos" at bounding box center [105, 268] width 127 height 26
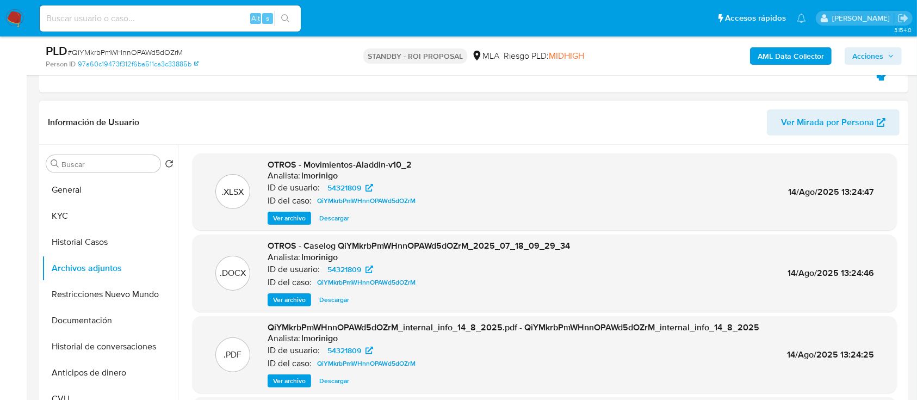
click at [339, 300] on span "Descargar" at bounding box center [334, 299] width 30 height 11
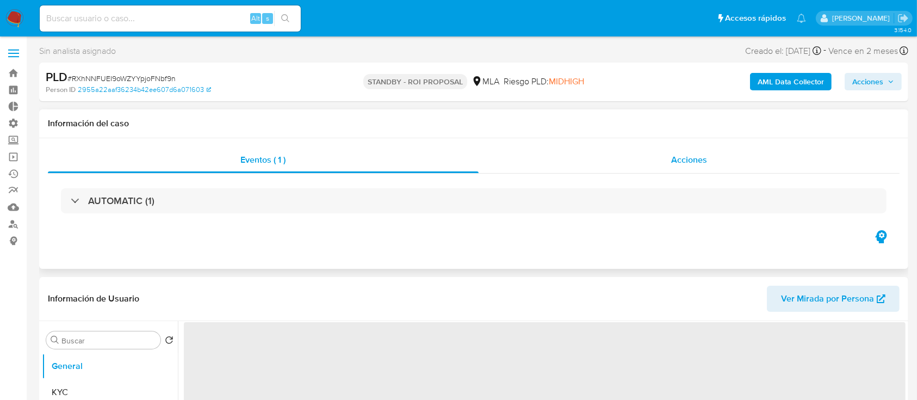
click at [568, 166] on div "Acciones" at bounding box center [688, 160] width 421 height 26
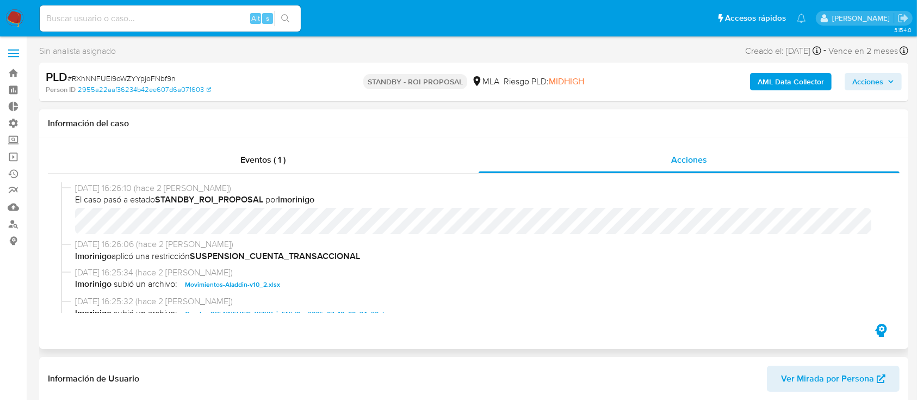
select select "10"
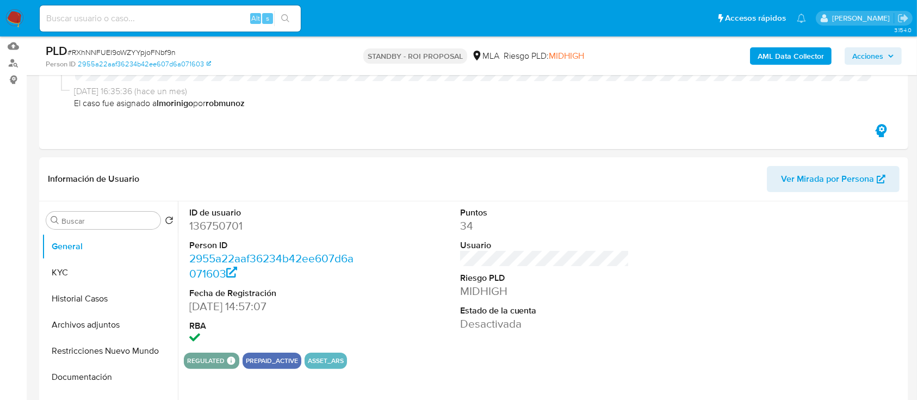
scroll to position [164, 0]
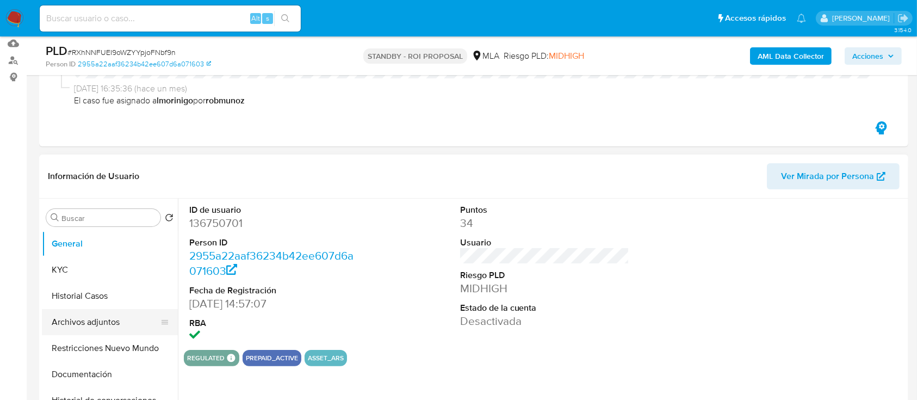
drag, startPoint x: 125, startPoint y: 335, endPoint x: 119, endPoint y: 333, distance: 6.6
click at [125, 336] on button "Restricciones Nuevo Mundo" at bounding box center [110, 348] width 136 height 26
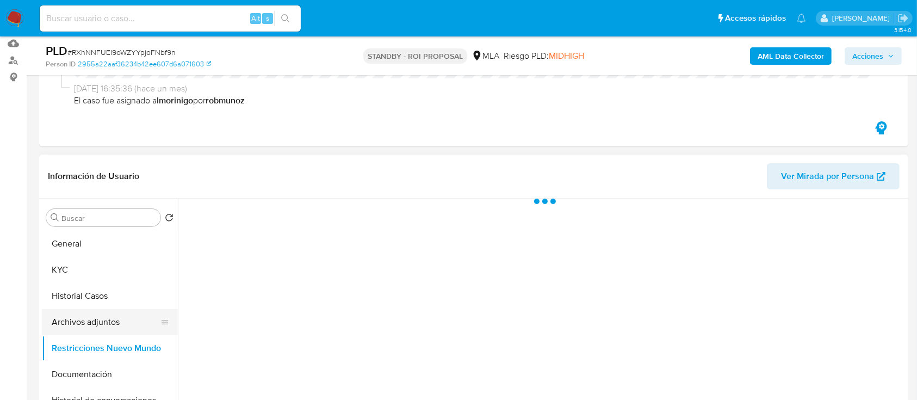
click at [100, 322] on button "Archivos adjuntos" at bounding box center [105, 322] width 127 height 26
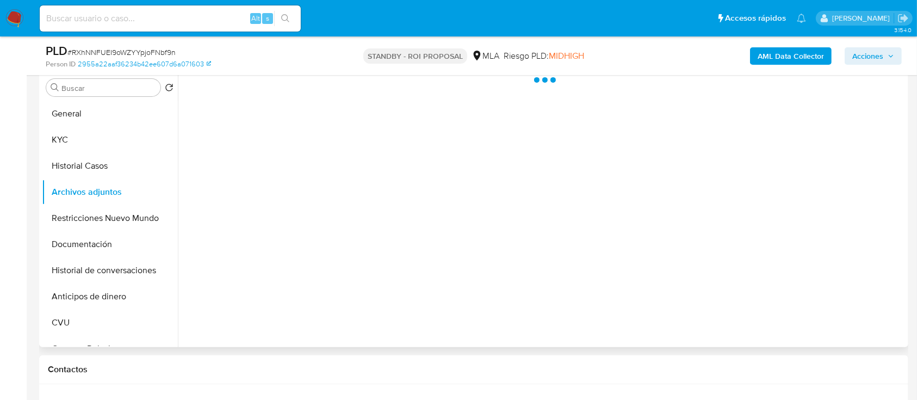
scroll to position [294, 0]
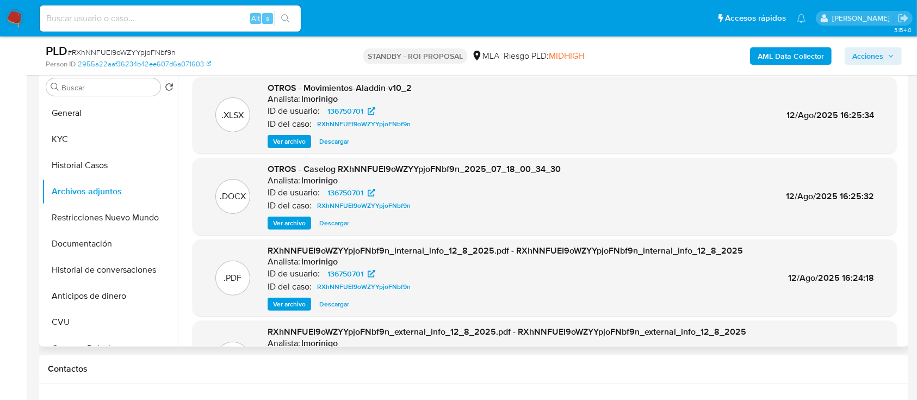
click at [340, 228] on span "Descargar" at bounding box center [334, 222] width 30 height 11
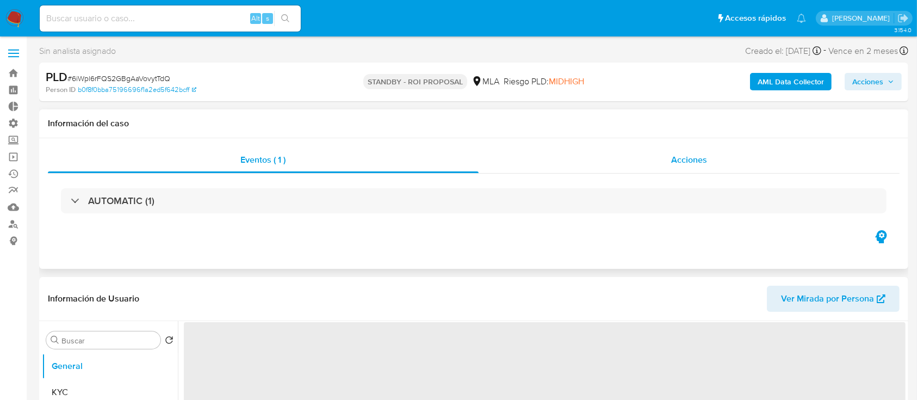
click at [667, 161] on div "Acciones" at bounding box center [688, 160] width 421 height 26
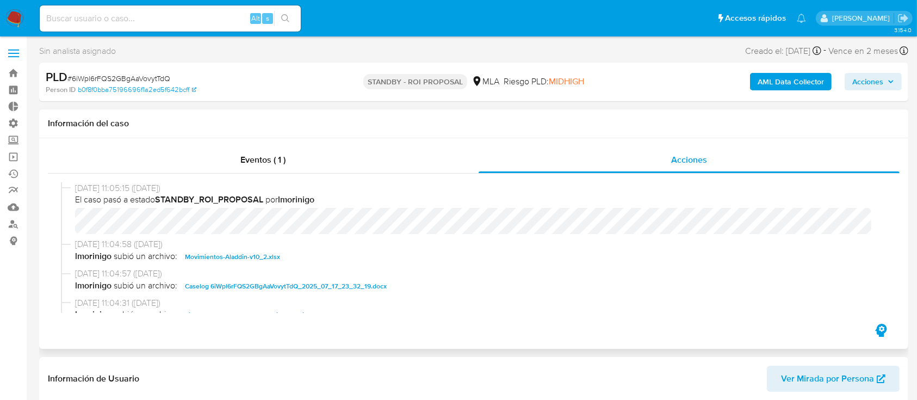
select select "10"
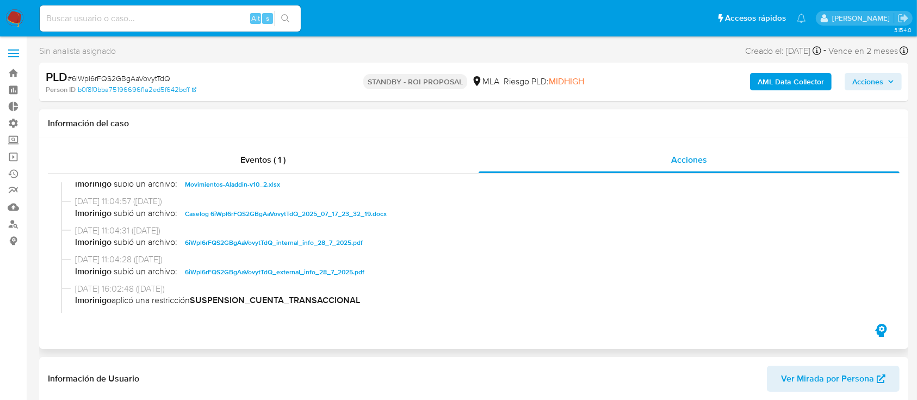
click at [228, 219] on span "Caselog 6iWpl6rFQS2GBgAaVovytTdQ_2025_07_17_23_32_19.docx" at bounding box center [286, 213] width 202 height 13
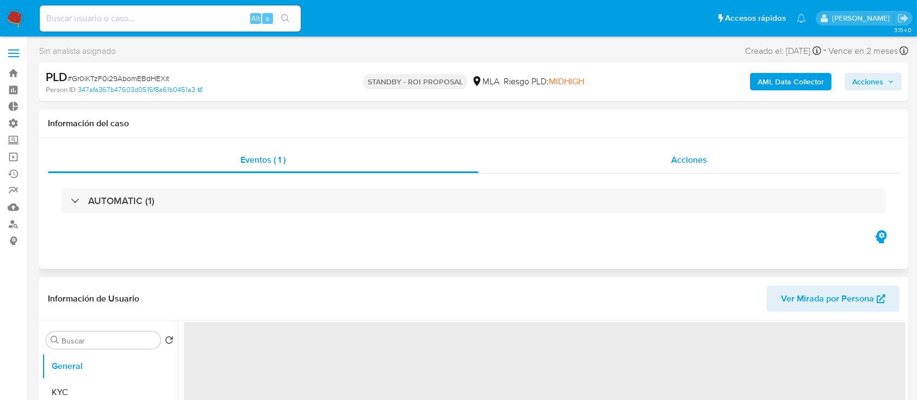
click at [673, 159] on span "Acciones" at bounding box center [689, 159] width 36 height 13
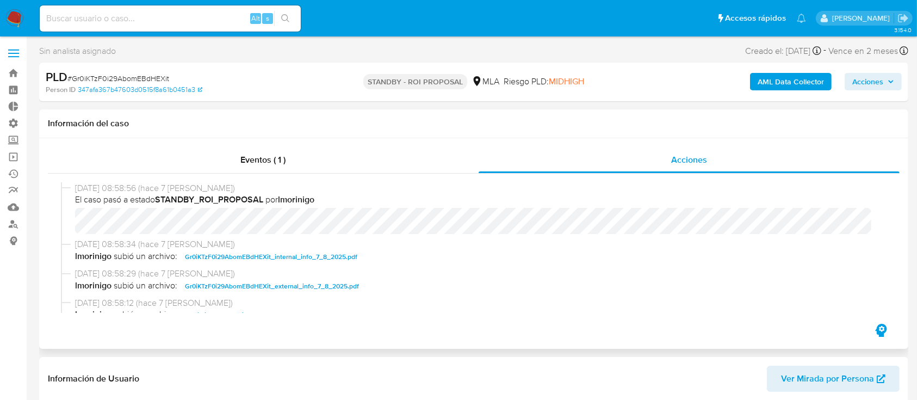
select select "10"
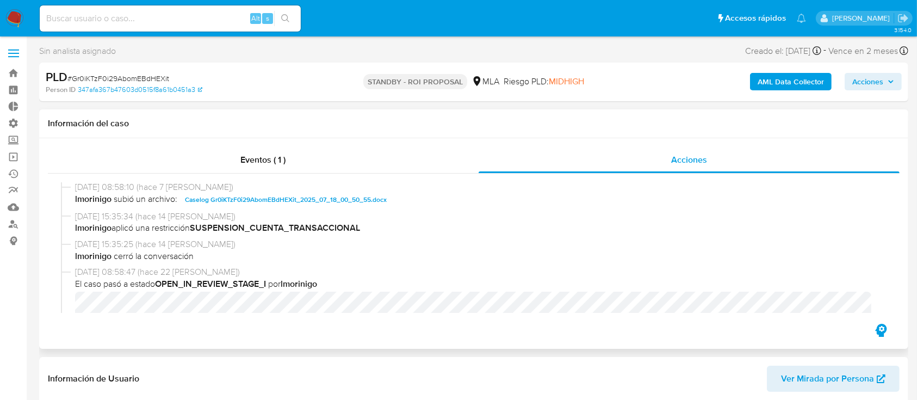
scroll to position [72, 0]
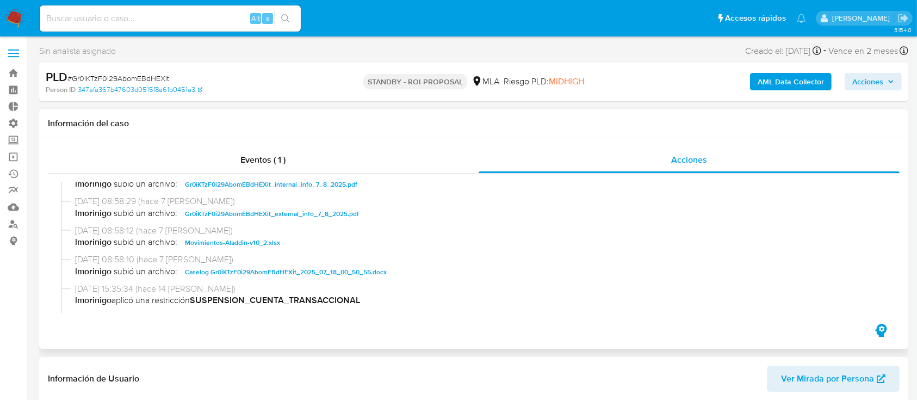
click at [234, 265] on span "Caselog Gr0iKTzF0i29AbomEBdHEXit_2025_07_18_00_50_55.docx" at bounding box center [286, 271] width 202 height 13
